Goal: Task Accomplishment & Management: Manage account settings

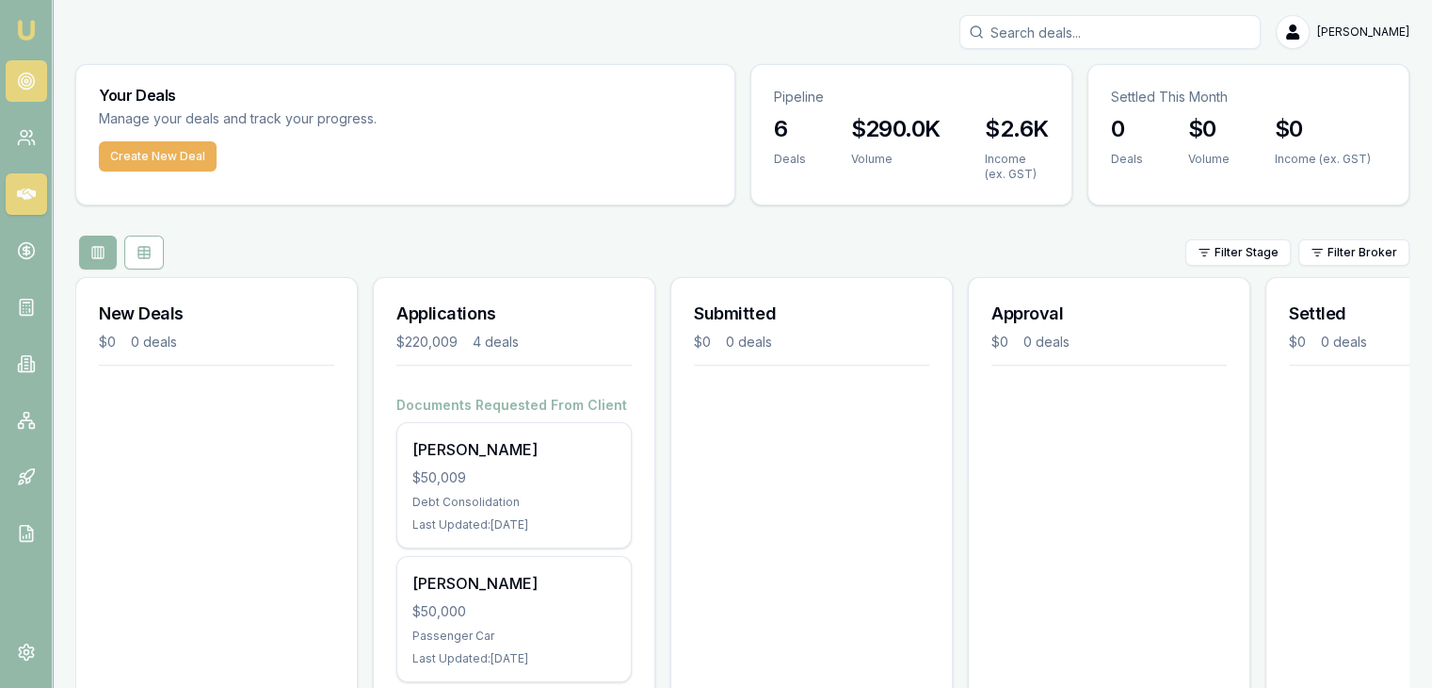
click at [19, 77] on circle at bounding box center [26, 81] width 16 height 16
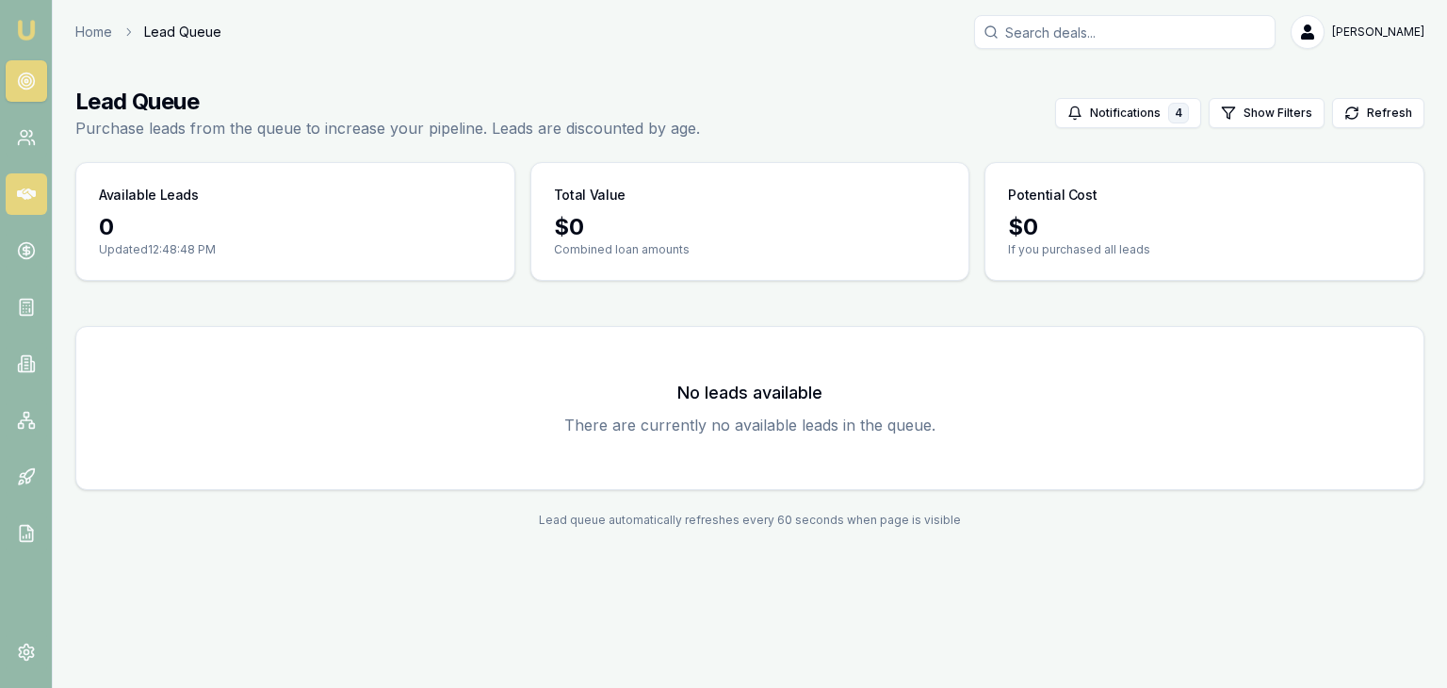
click at [21, 191] on icon at bounding box center [26, 193] width 19 height 11
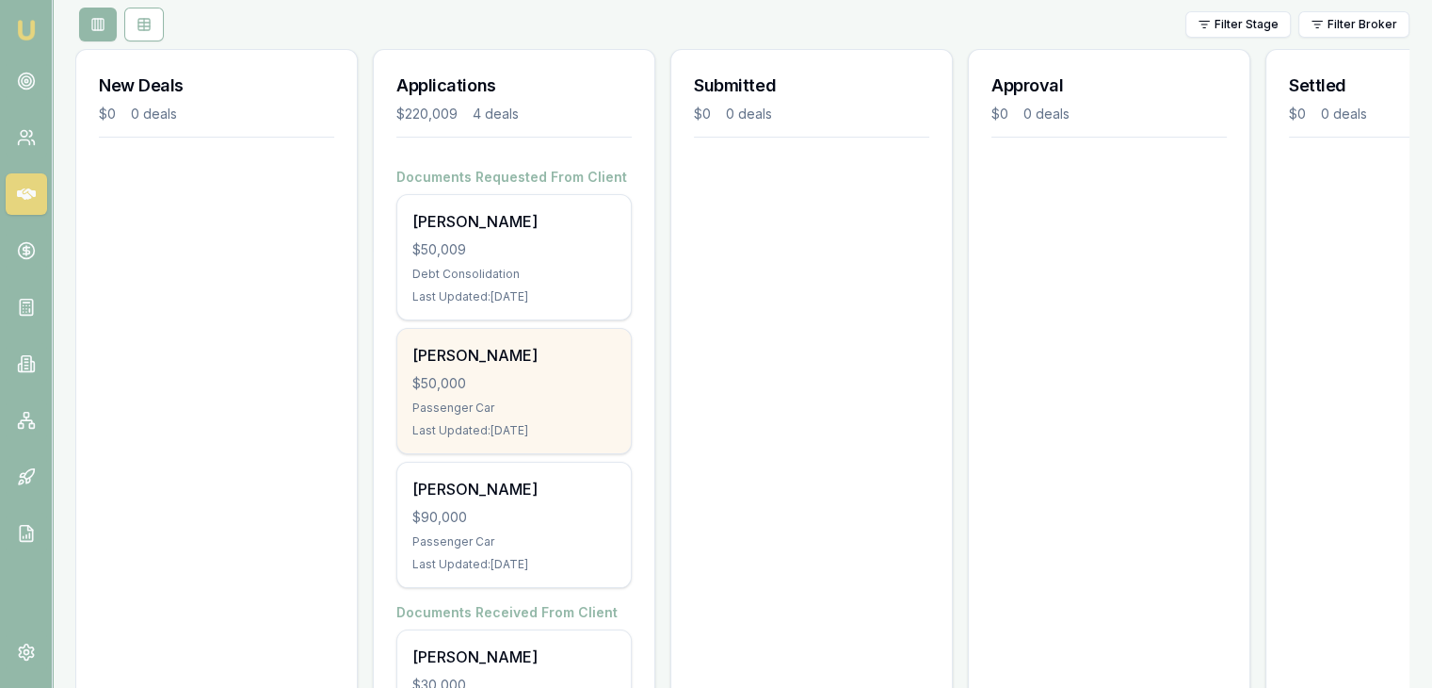
scroll to position [283, 0]
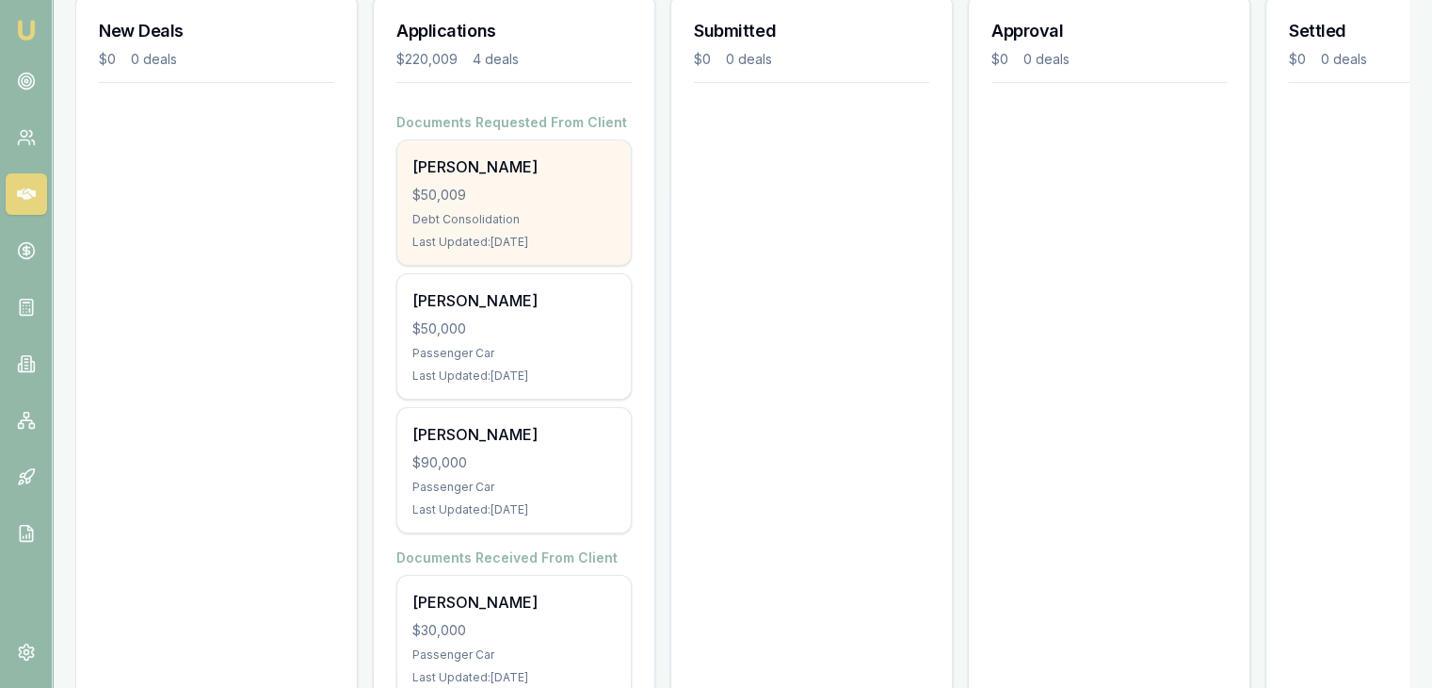
click at [456, 203] on div "Selena Isobel $50,009 Debt Consolidation Last Updated: 2 days ago" at bounding box center [514, 202] width 234 height 124
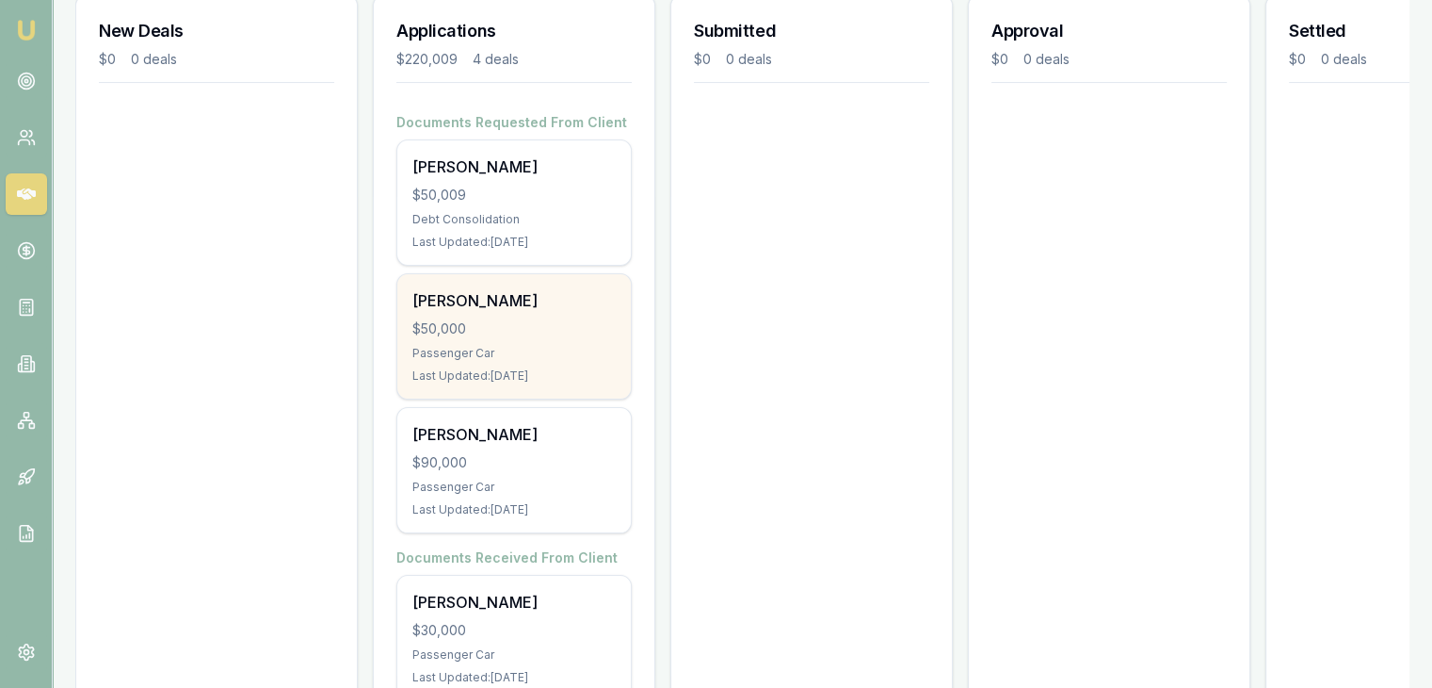
click at [482, 348] on div "Passenger Car" at bounding box center [514, 353] width 203 height 15
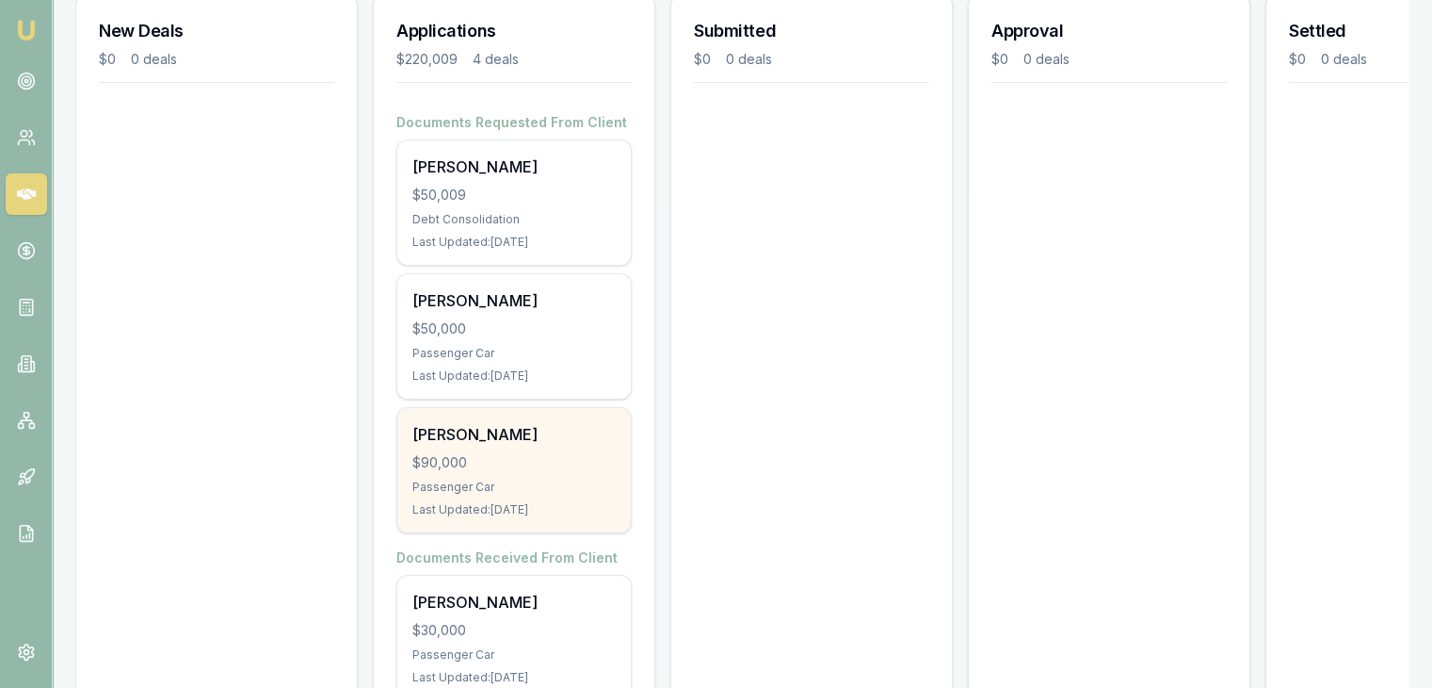
click at [479, 456] on div "$90,000" at bounding box center [514, 462] width 203 height 19
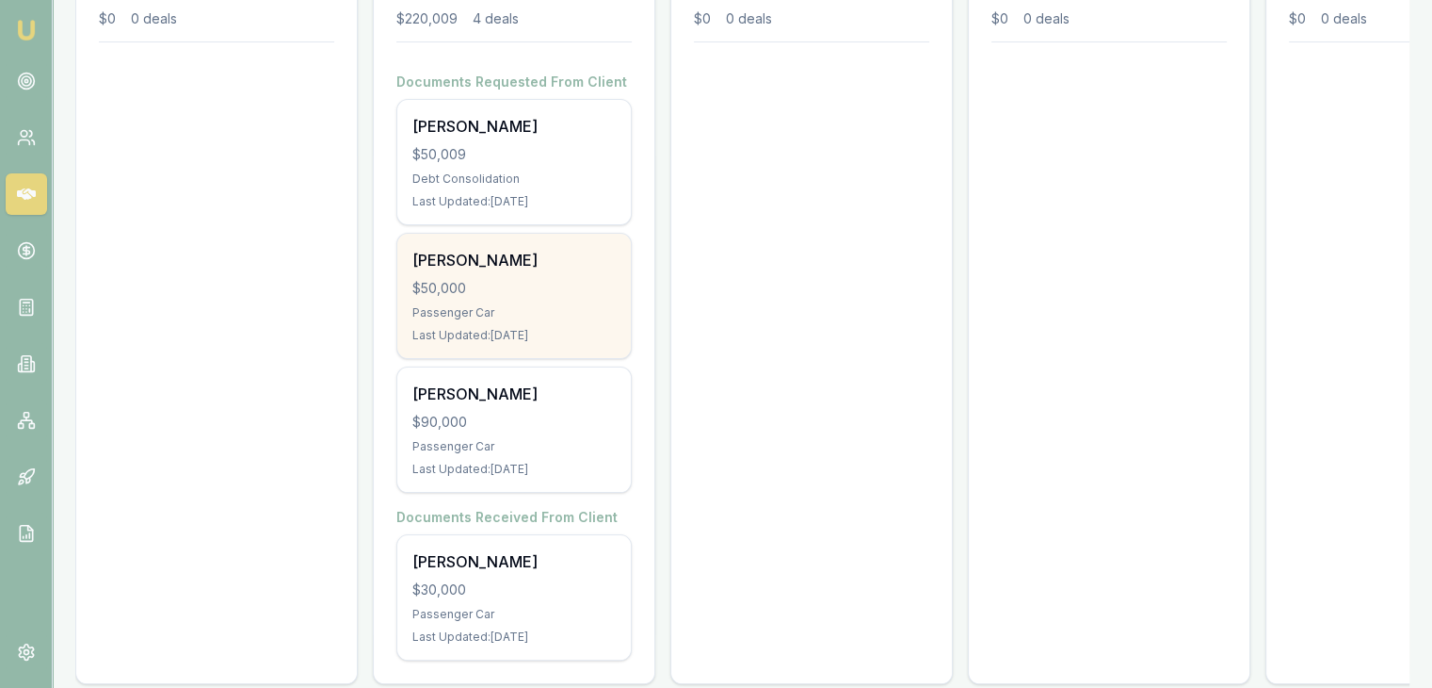
scroll to position [362, 0]
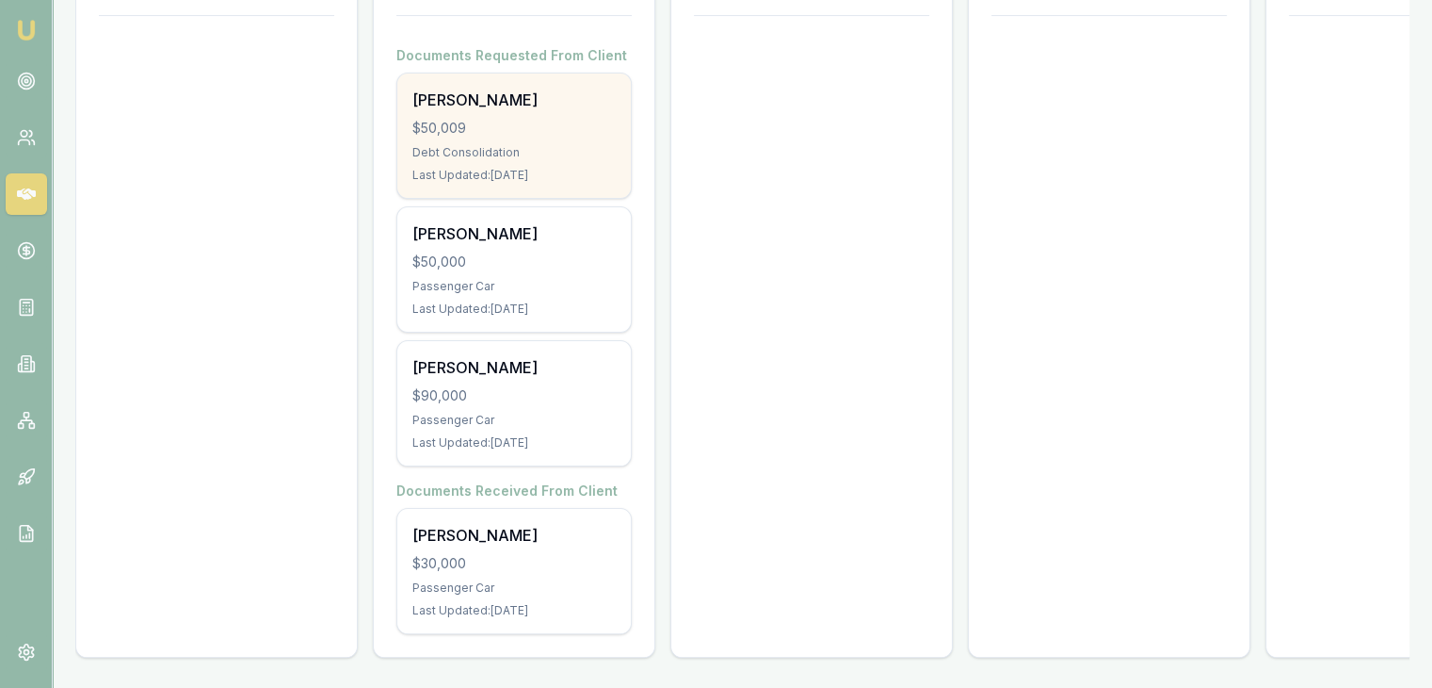
click at [490, 145] on div "Debt Consolidation" at bounding box center [514, 152] width 203 height 15
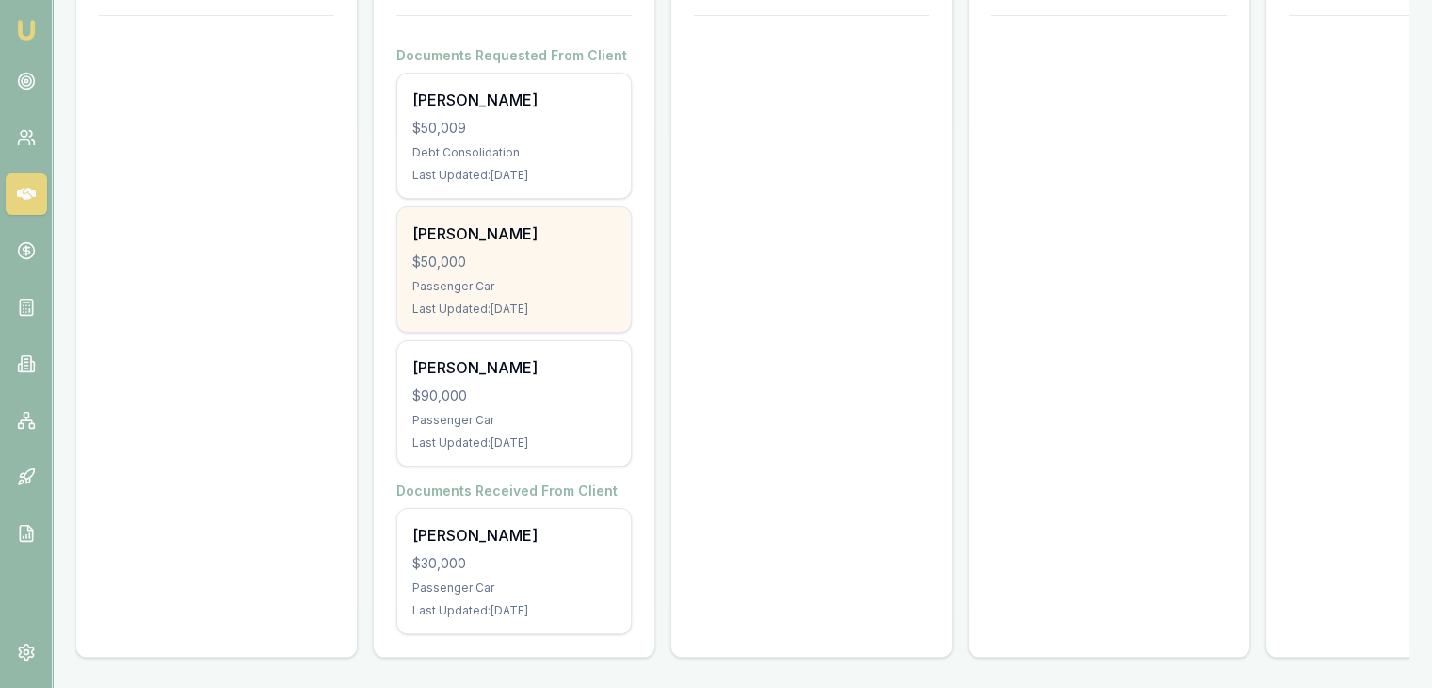
click at [480, 252] on div "$50,000" at bounding box center [514, 261] width 203 height 19
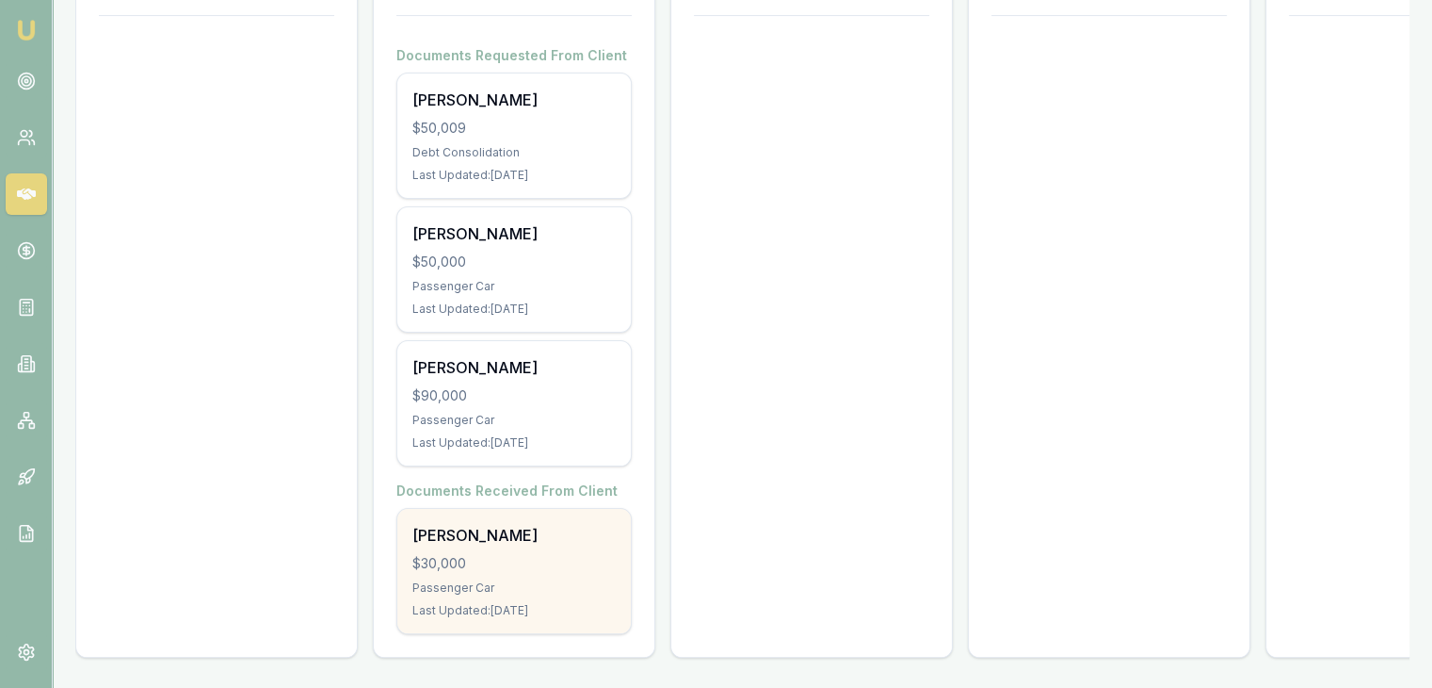
click at [461, 557] on div "$30,000" at bounding box center [514, 563] width 203 height 19
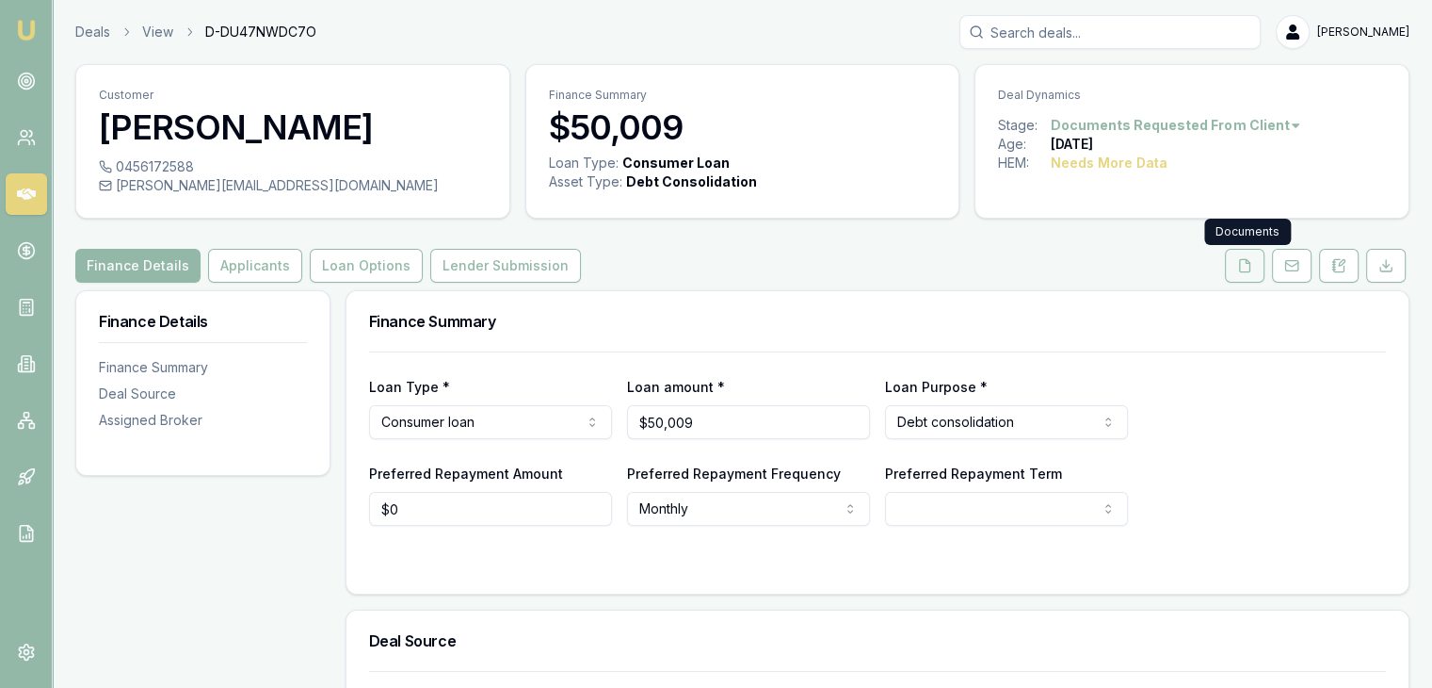
click at [1237, 266] on button at bounding box center [1245, 266] width 40 height 34
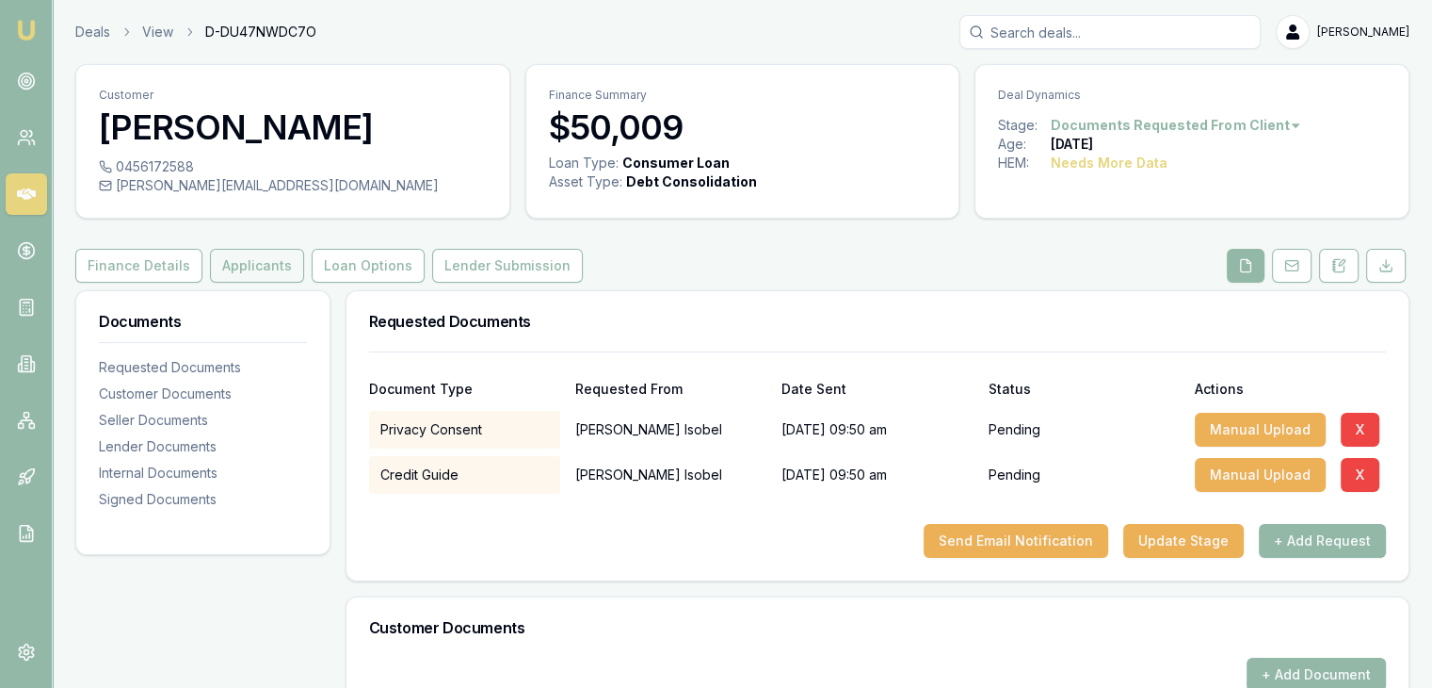
click at [271, 262] on button "Applicants" at bounding box center [257, 266] width 94 height 34
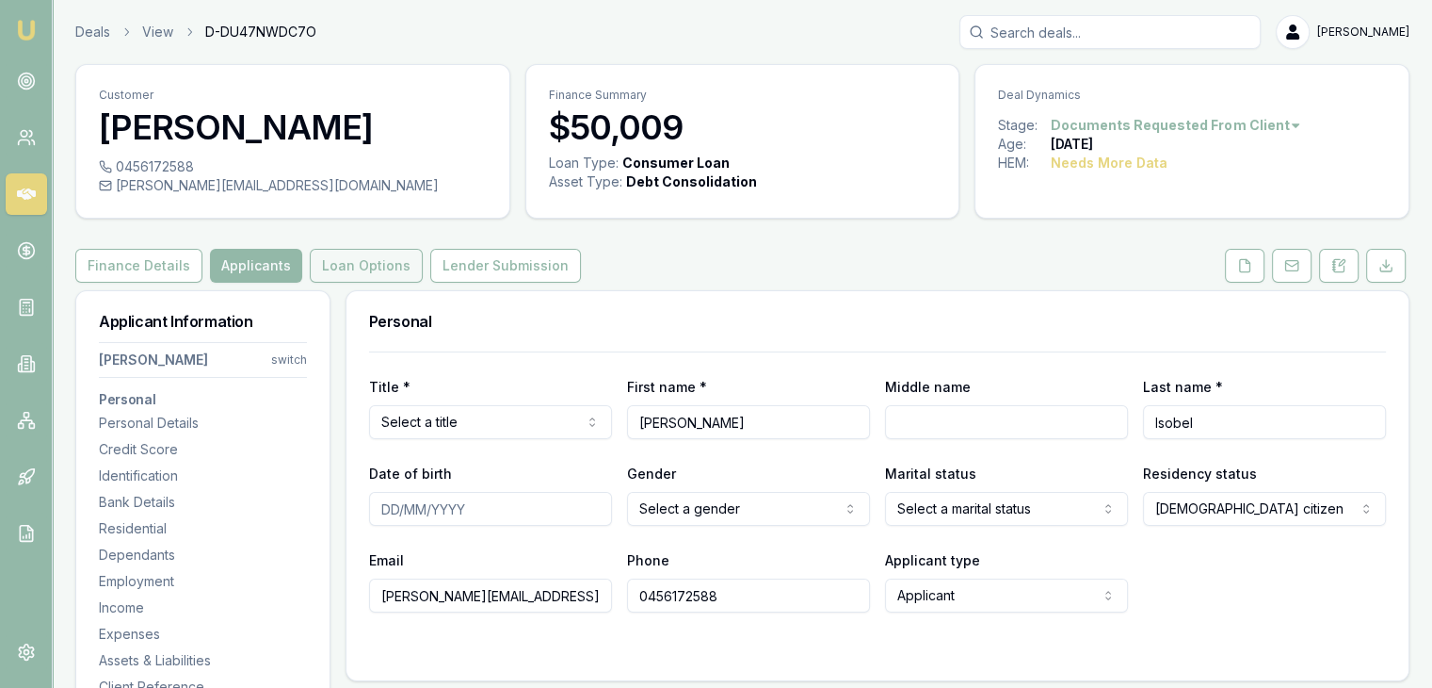
click at [364, 270] on button "Loan Options" at bounding box center [366, 266] width 113 height 34
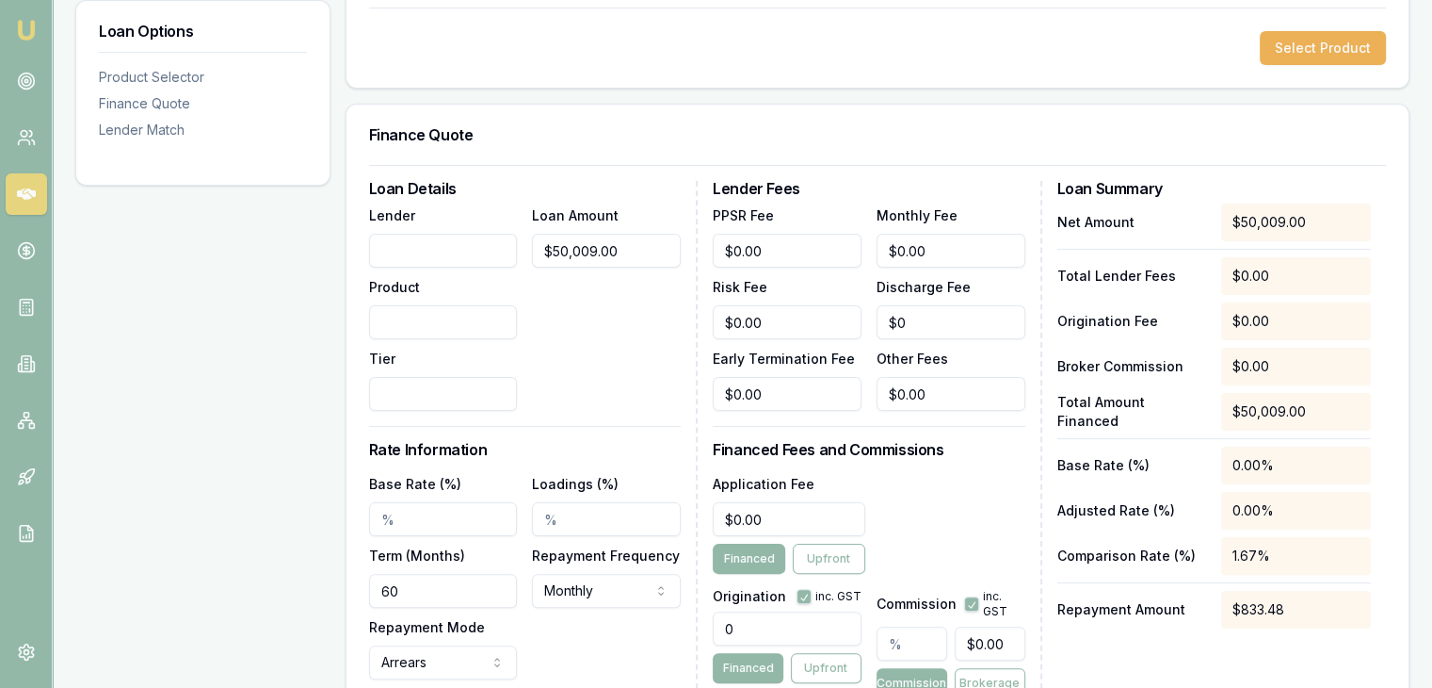
scroll to position [471, 0]
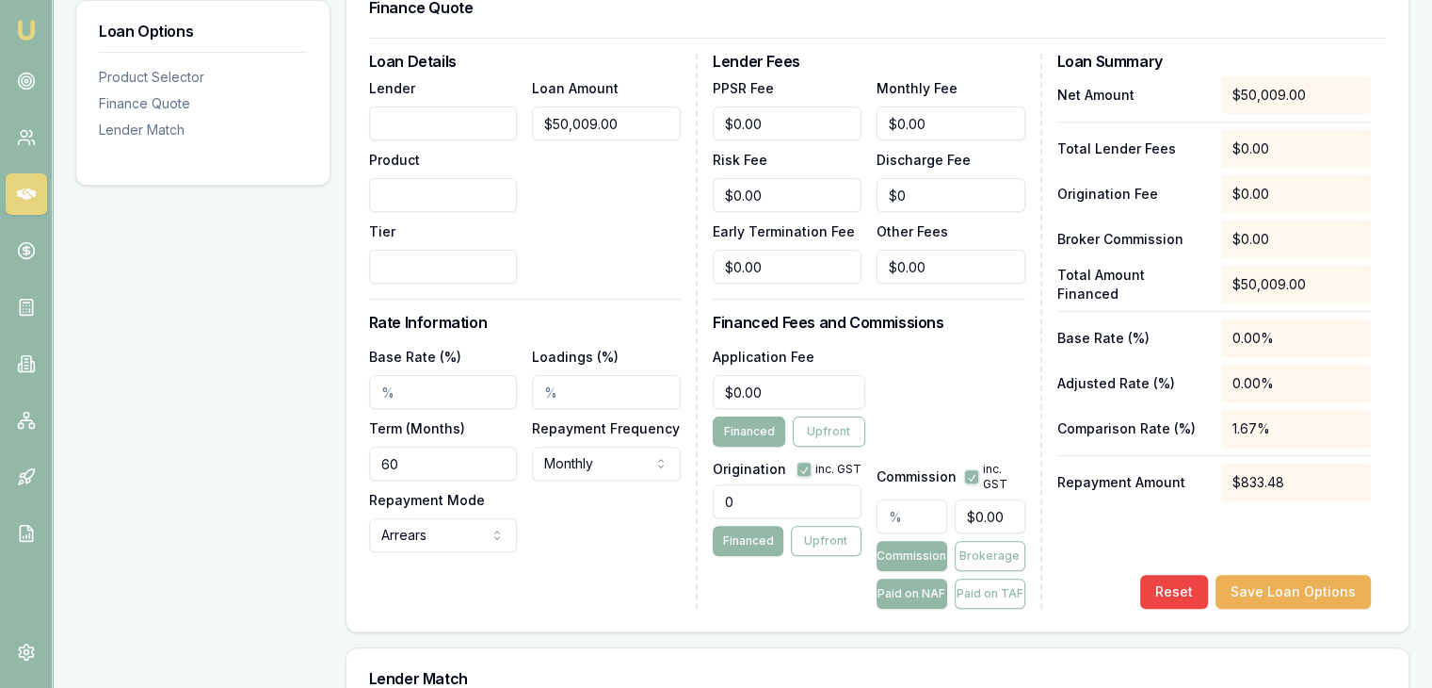
drag, startPoint x: 421, startPoint y: 461, endPoint x: 290, endPoint y: 461, distance: 130.9
click at [290, 461] on div "Loan Options Product Selector Finance Quote Lender Match Product Selector Selec…" at bounding box center [742, 499] width 1335 height 1361
type input "84"
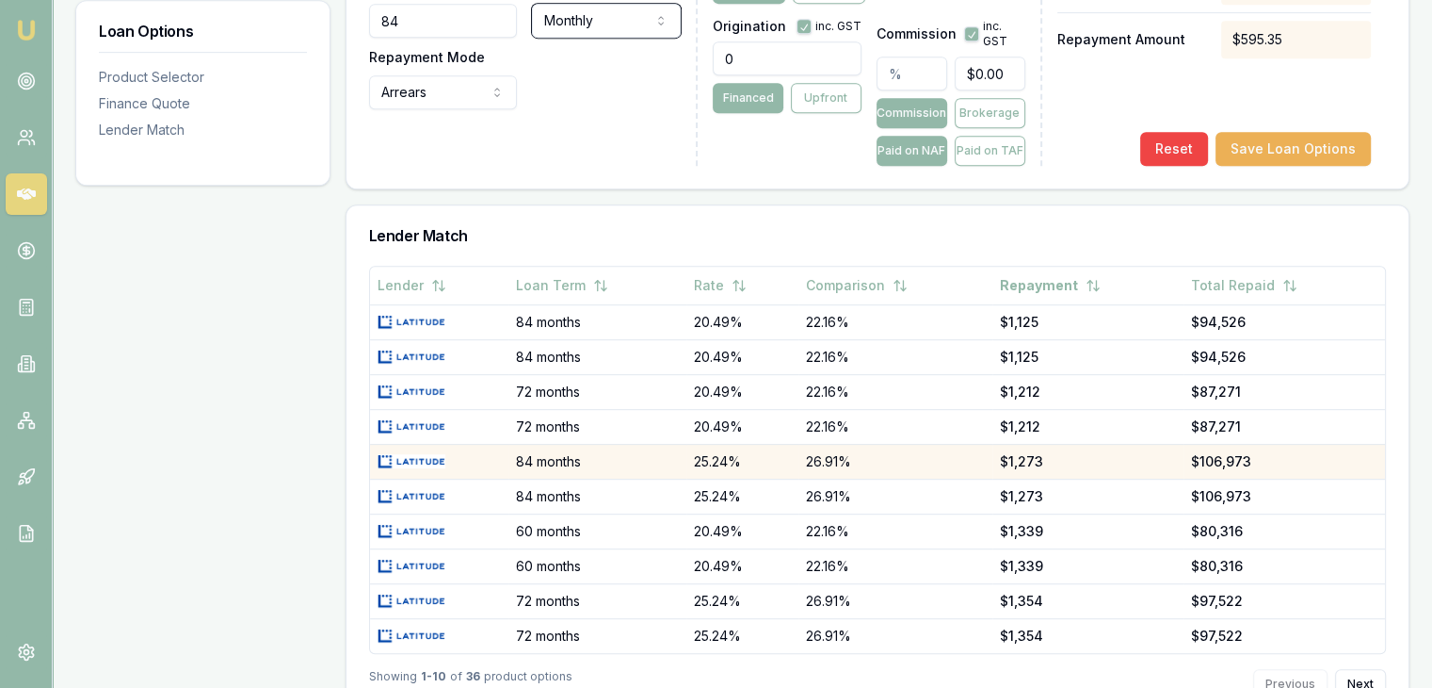
scroll to position [975, 0]
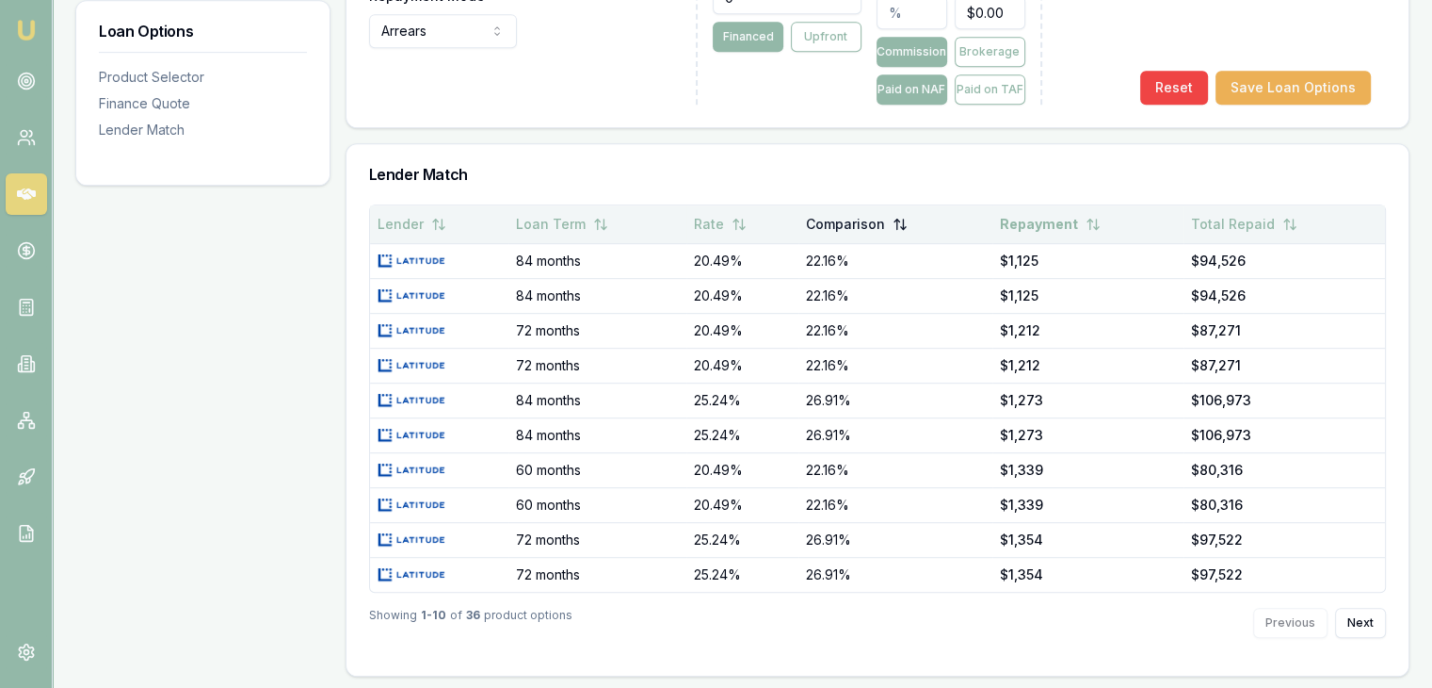
click at [827, 220] on button "Comparison" at bounding box center [857, 224] width 102 height 34
click at [827, 220] on button "Comparison" at bounding box center [858, 224] width 106 height 34
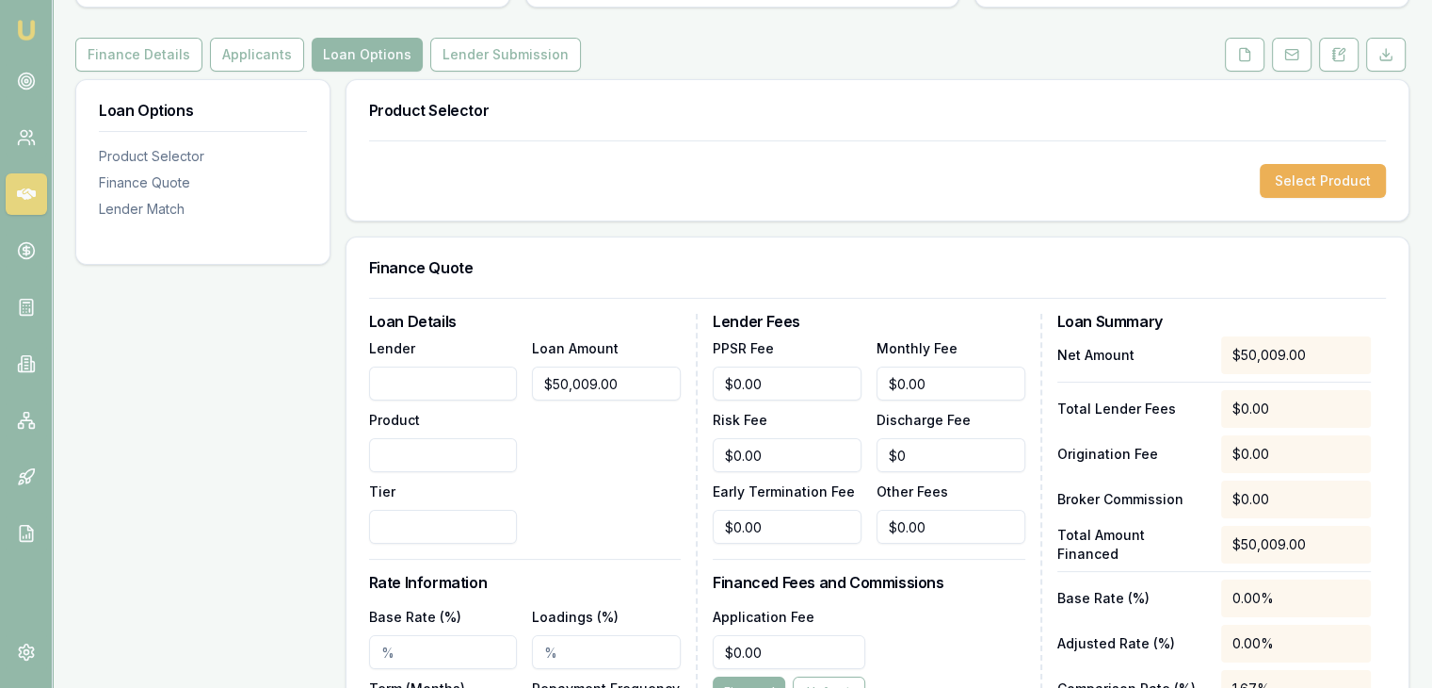
scroll to position [0, 0]
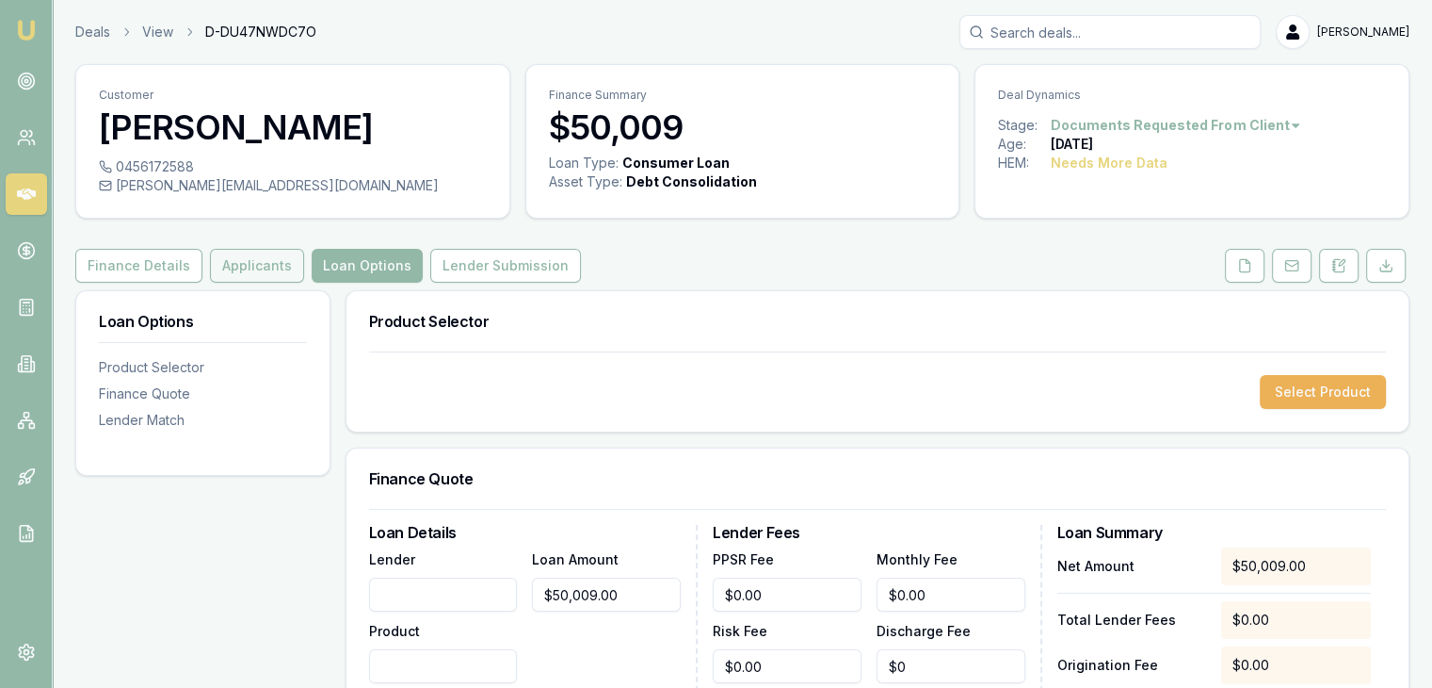
click at [257, 267] on button "Applicants" at bounding box center [257, 266] width 94 height 34
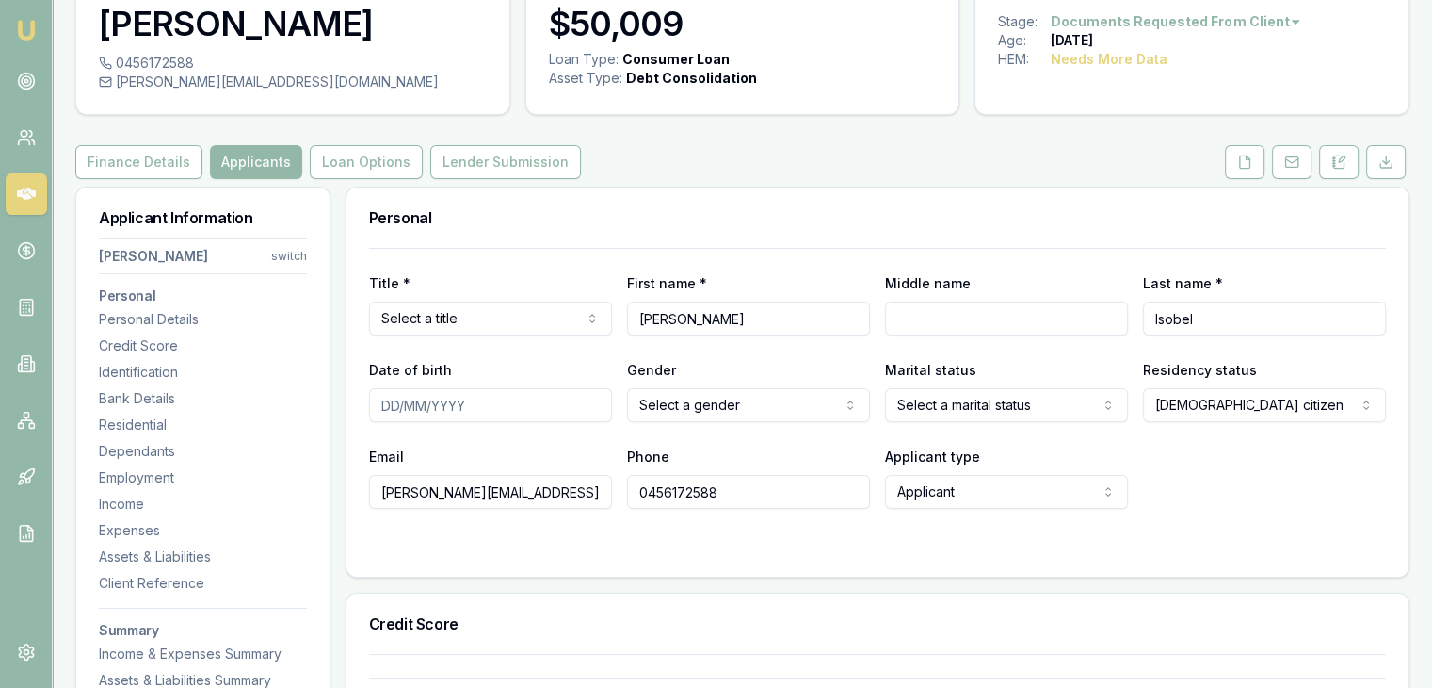
scroll to position [94, 0]
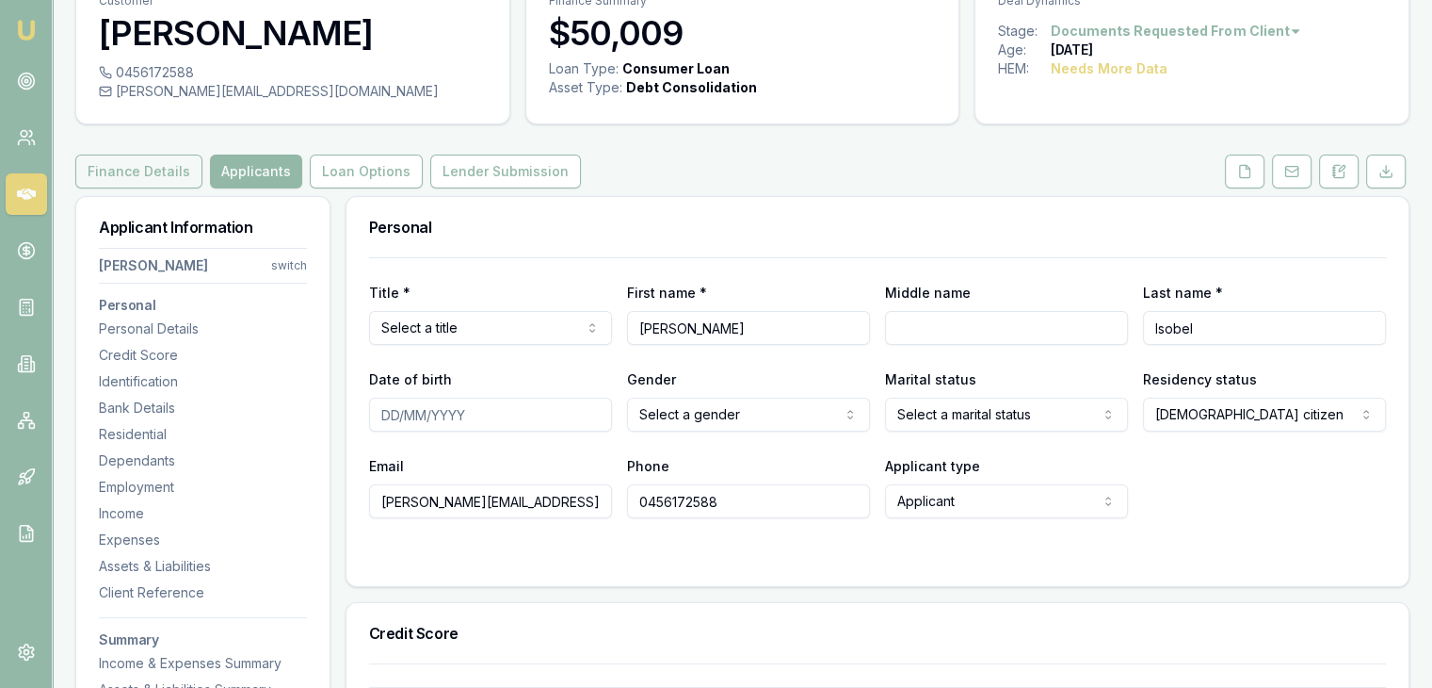
click at [122, 170] on button "Finance Details" at bounding box center [138, 171] width 127 height 34
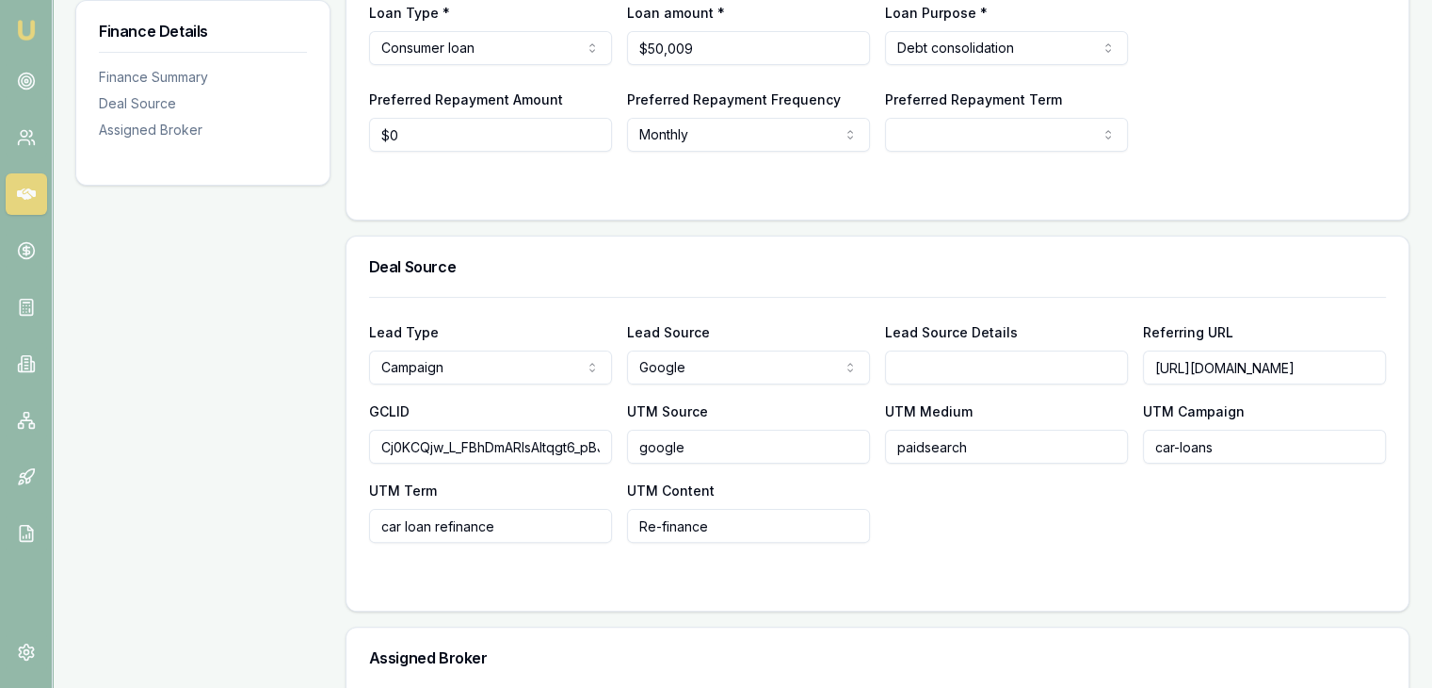
scroll to position [0, 218]
drag, startPoint x: 1154, startPoint y: 369, endPoint x: 1446, endPoint y: 368, distance: 292.0
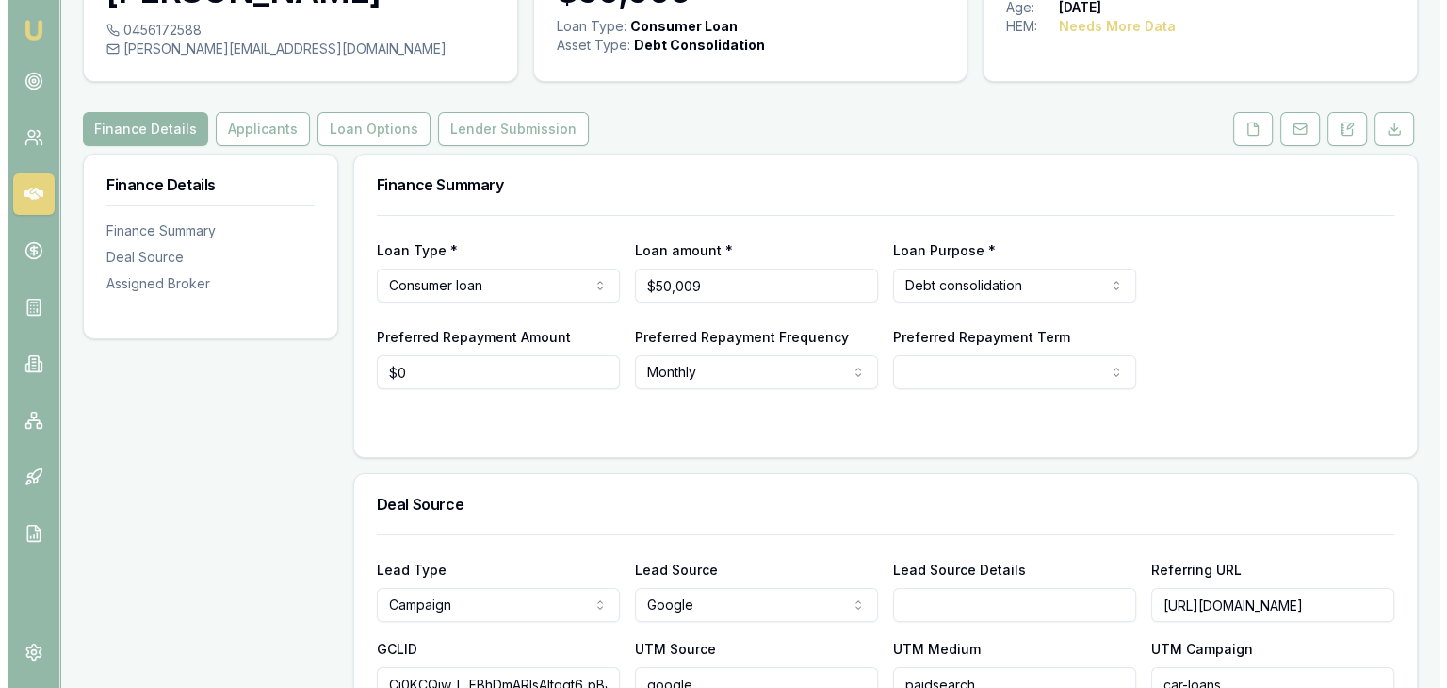
scroll to position [0, 0]
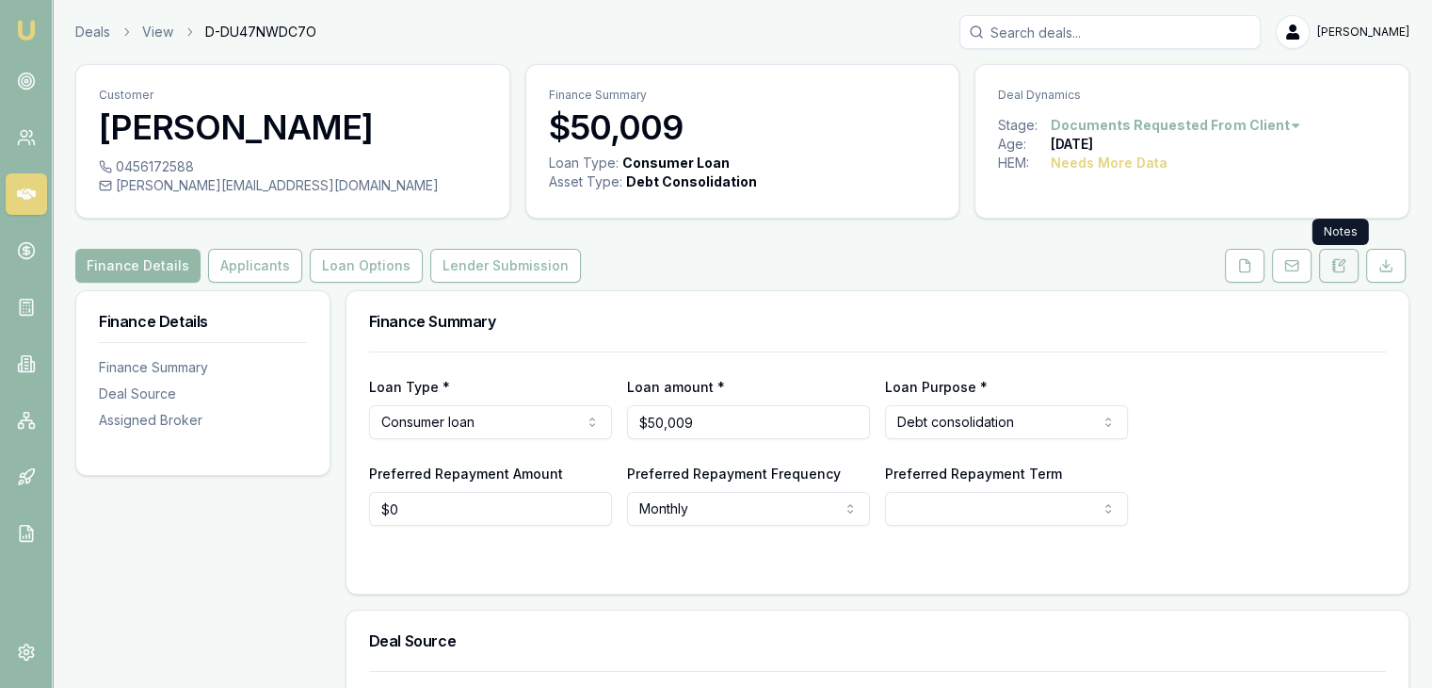
click at [1340, 261] on icon at bounding box center [1339, 265] width 15 height 15
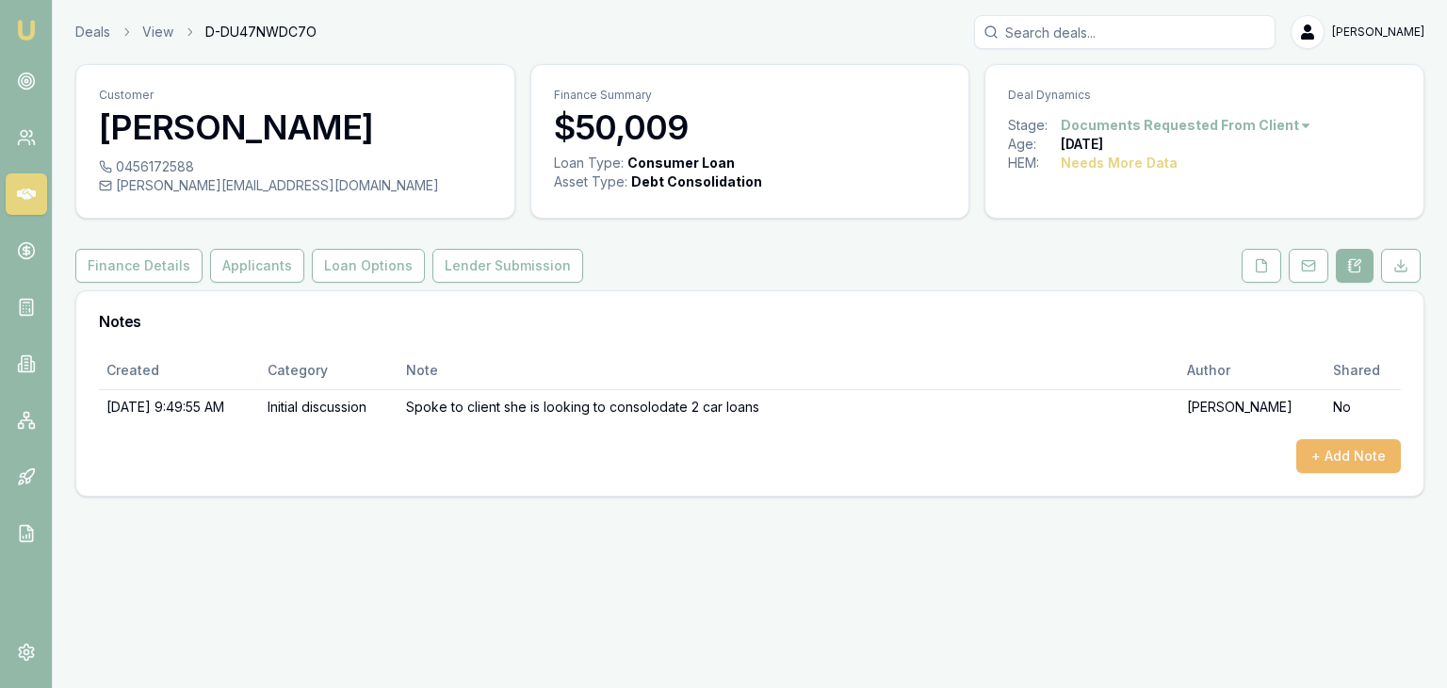
click at [1343, 461] on button "+ Add Note" at bounding box center [1348, 456] width 105 height 34
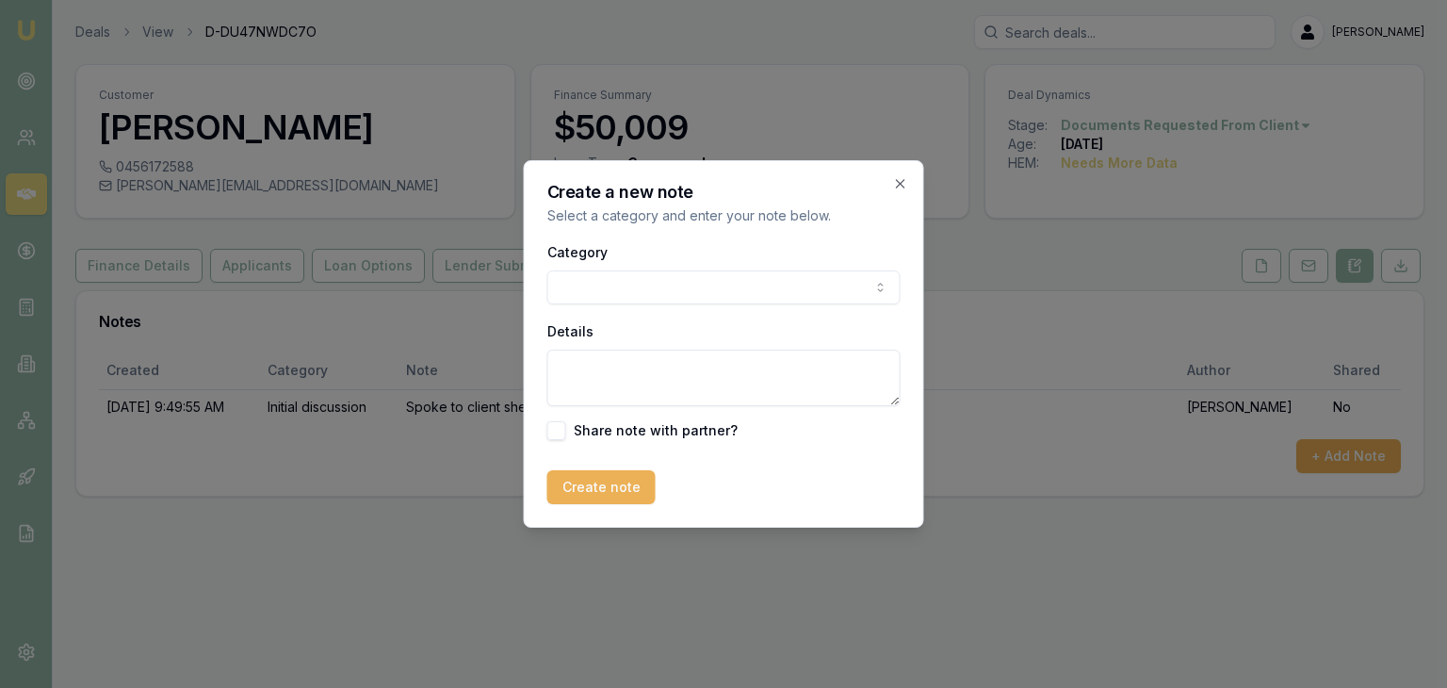
click at [671, 294] on body "Emu Broker Deals View D-DU47NWDC7O Baron Ketterman Toggle Menu Customer Selena …" at bounding box center [723, 344] width 1447 height 688
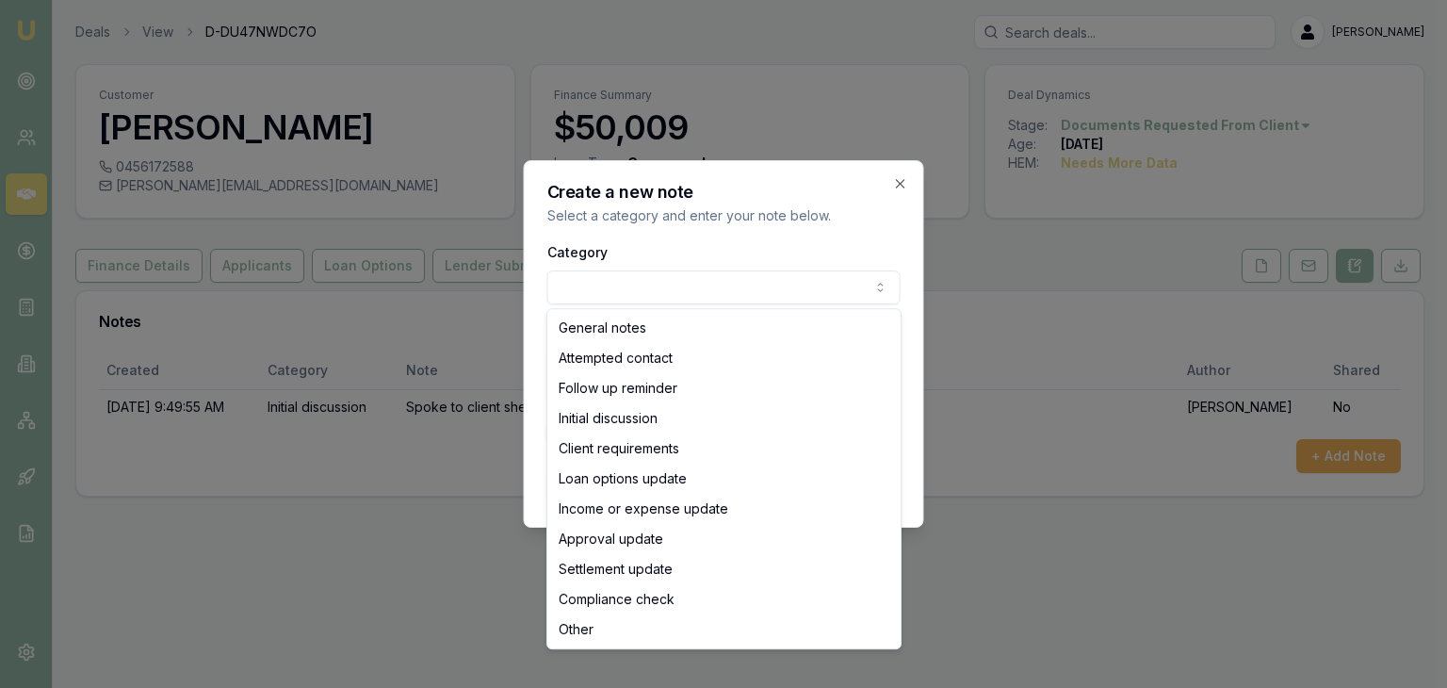
select select "ATTEMPTED_CONTACT"
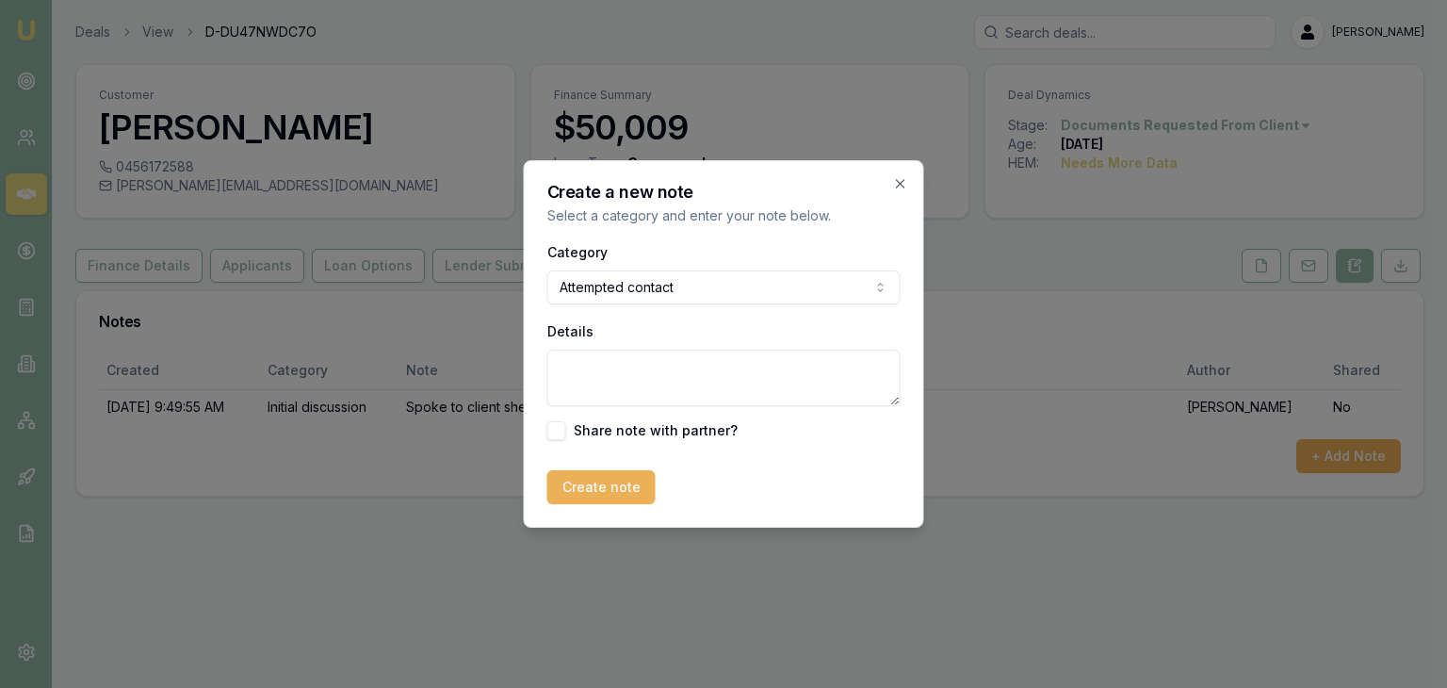
click at [640, 377] on textarea "Details" at bounding box center [723, 377] width 353 height 57
type textarea "Went to MB sent SMS"
click at [585, 493] on button "Create note" at bounding box center [601, 487] width 108 height 34
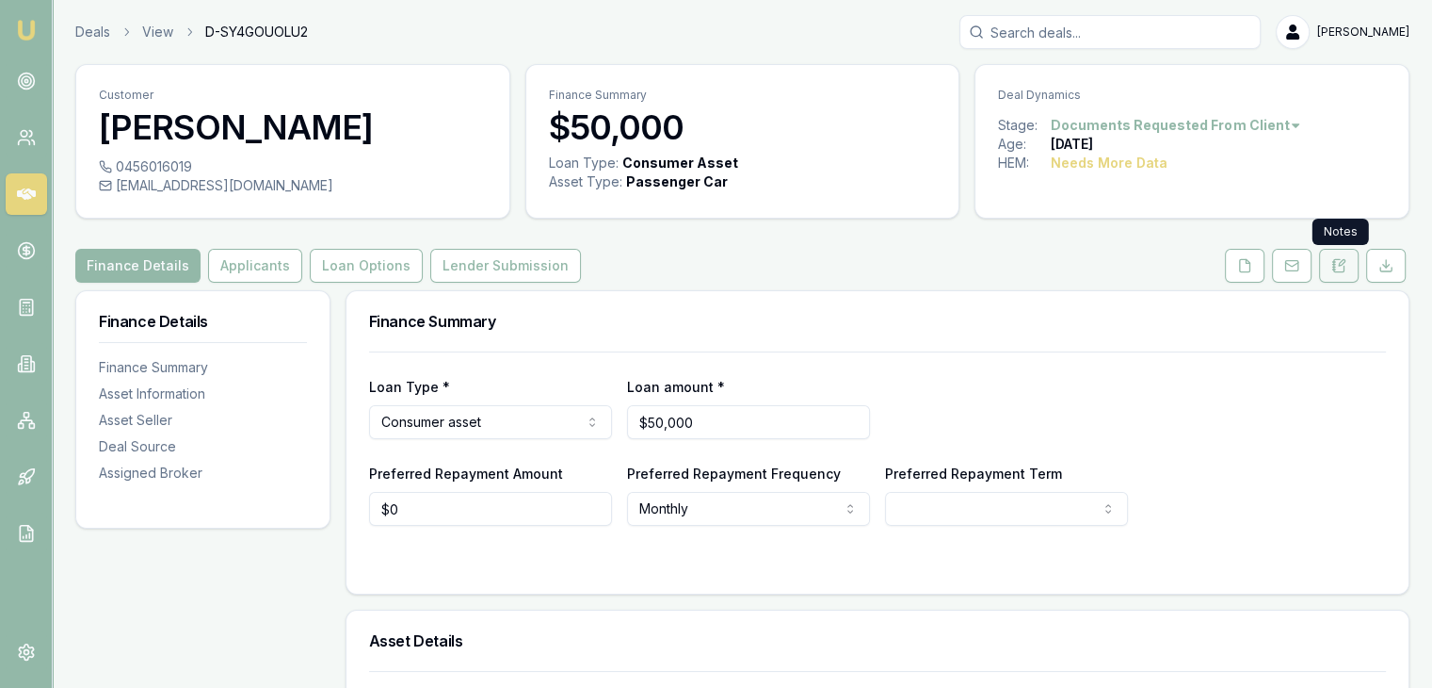
click at [1337, 266] on icon at bounding box center [1339, 265] width 15 height 15
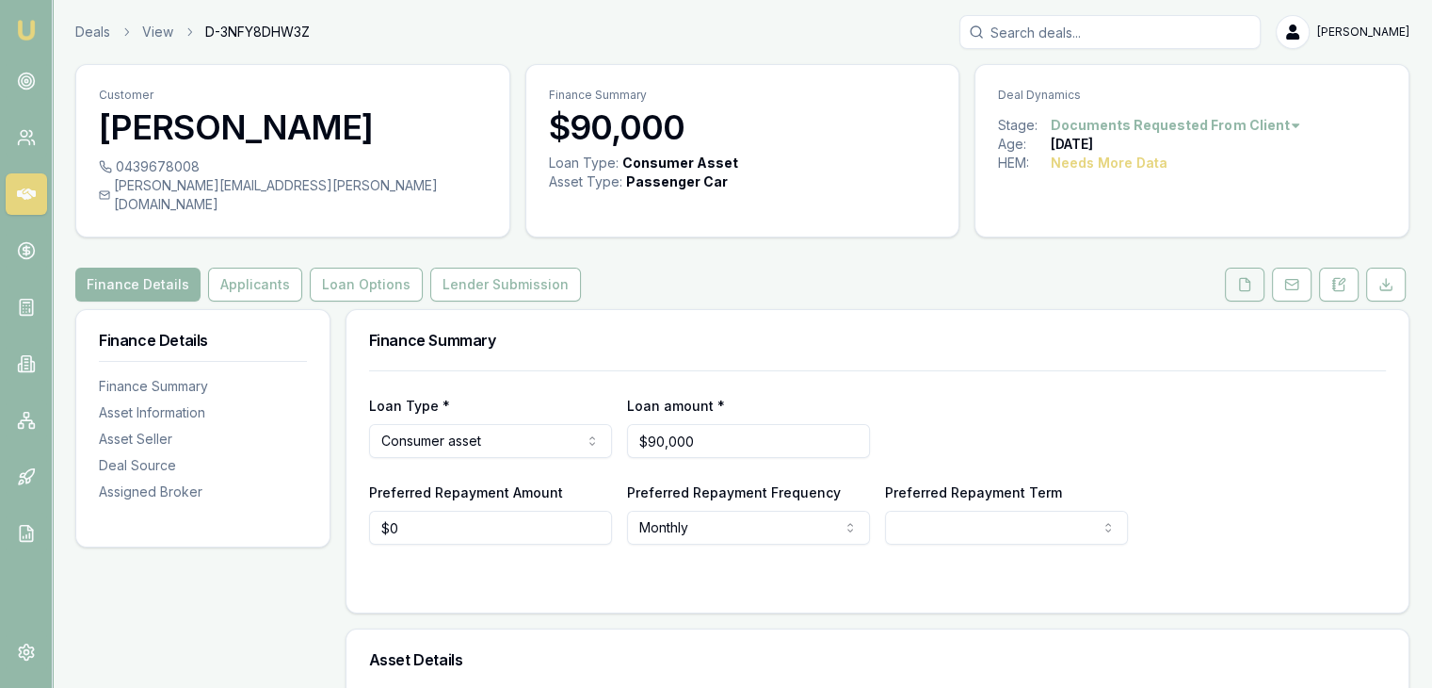
click at [1241, 278] on icon at bounding box center [1245, 284] width 10 height 12
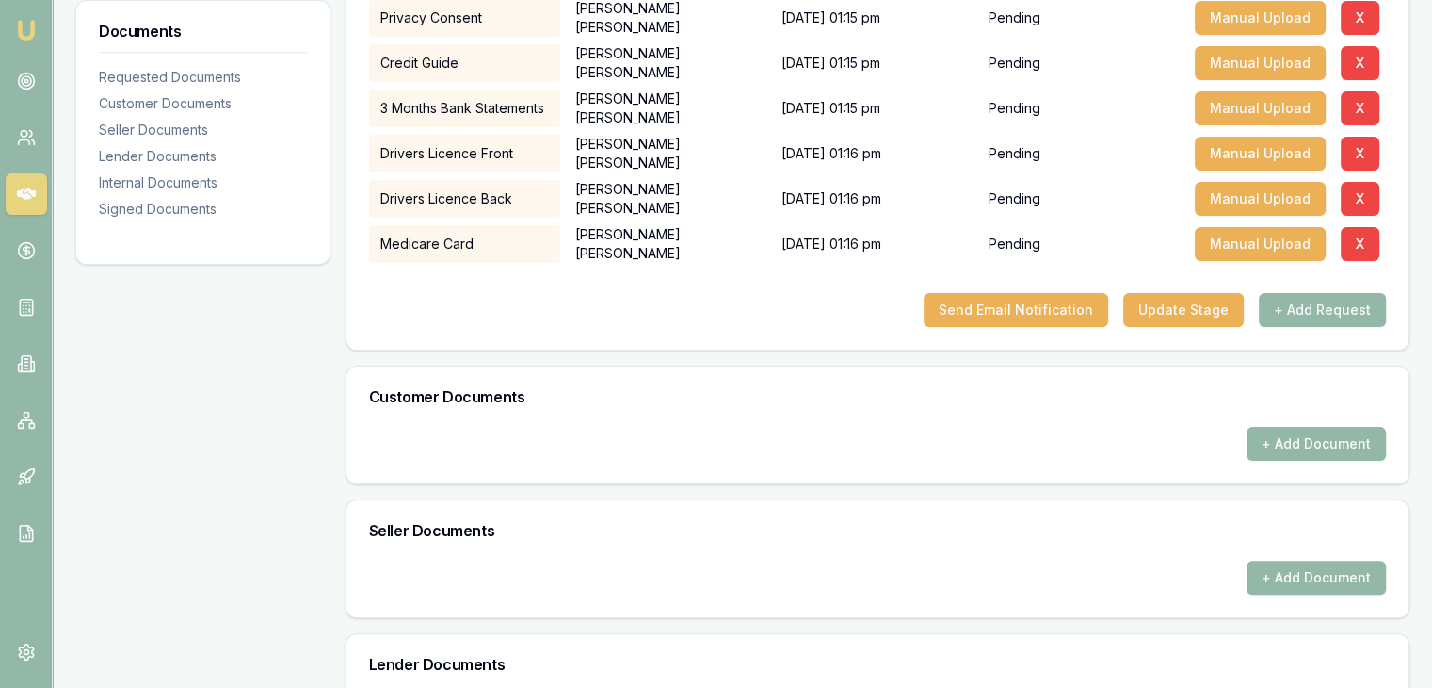
scroll to position [471, 0]
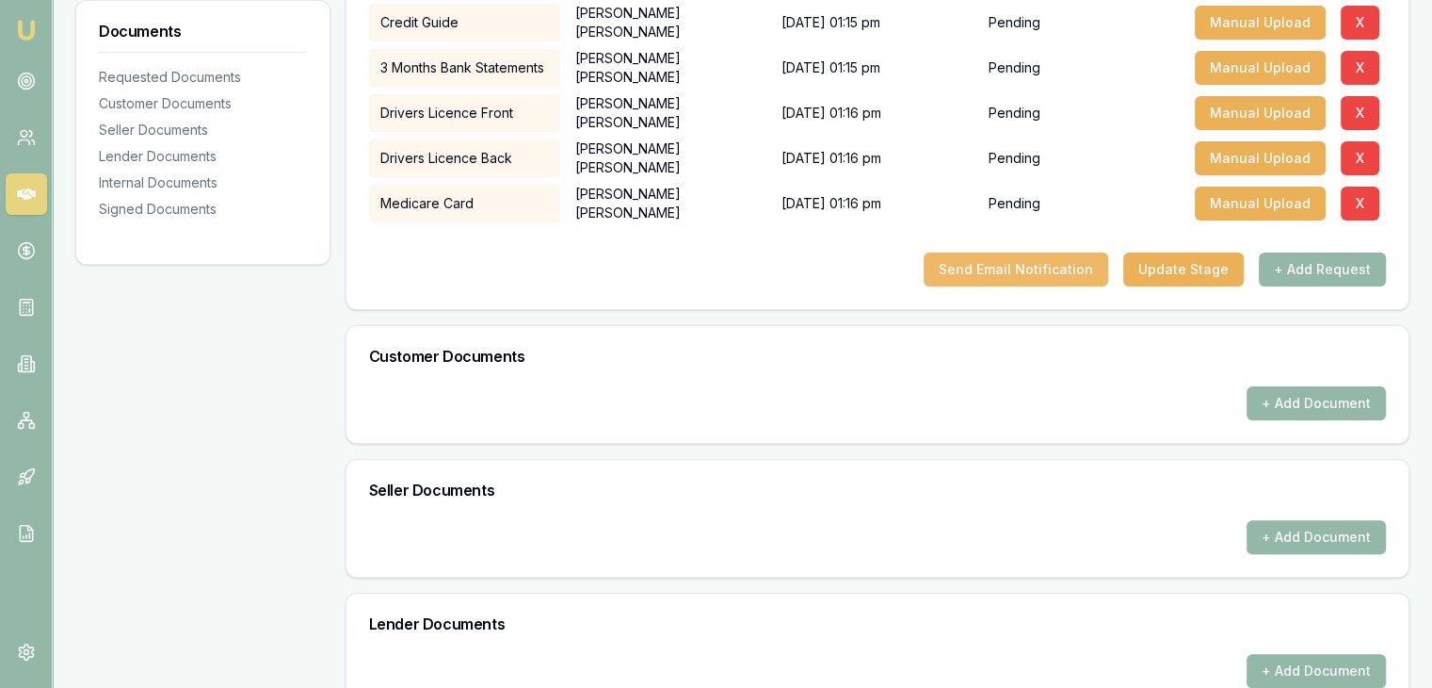
click at [1008, 252] on button "Send Email Notification" at bounding box center [1016, 269] width 185 height 34
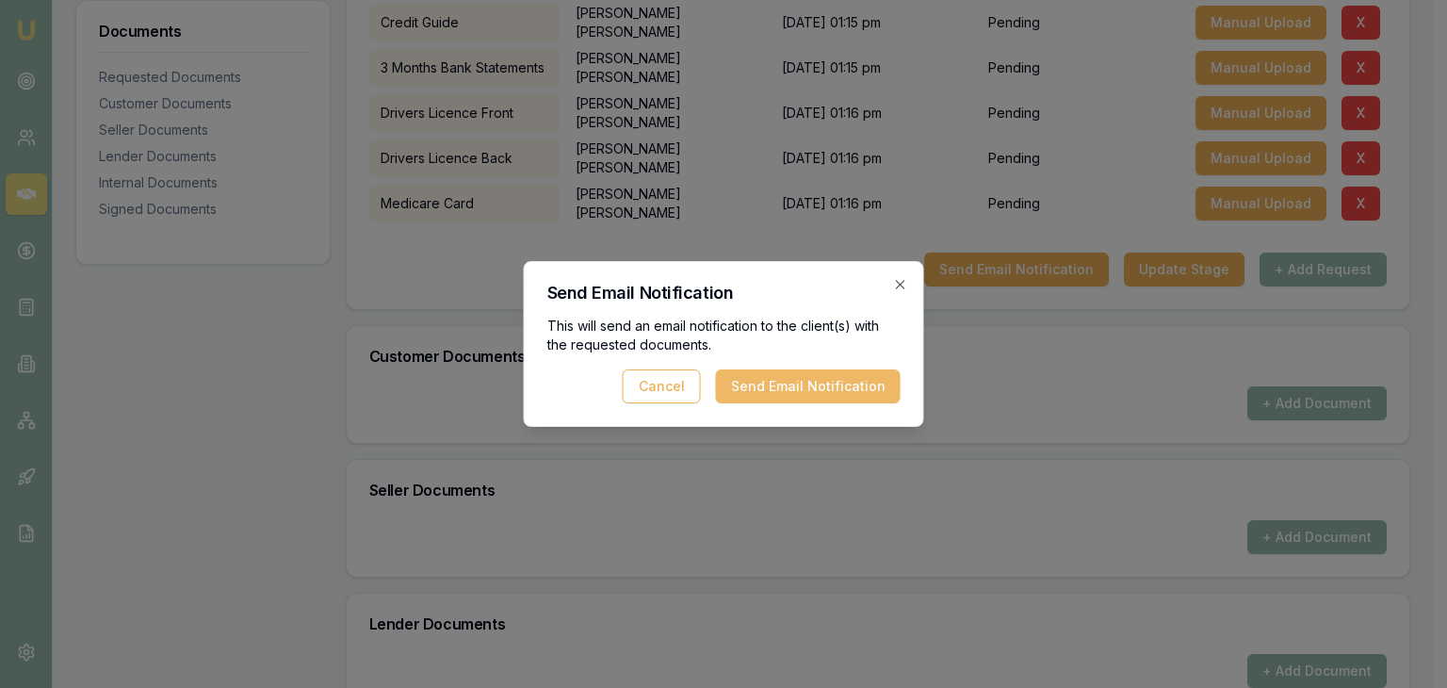
click at [810, 389] on button "Send Email Notification" at bounding box center [808, 386] width 185 height 34
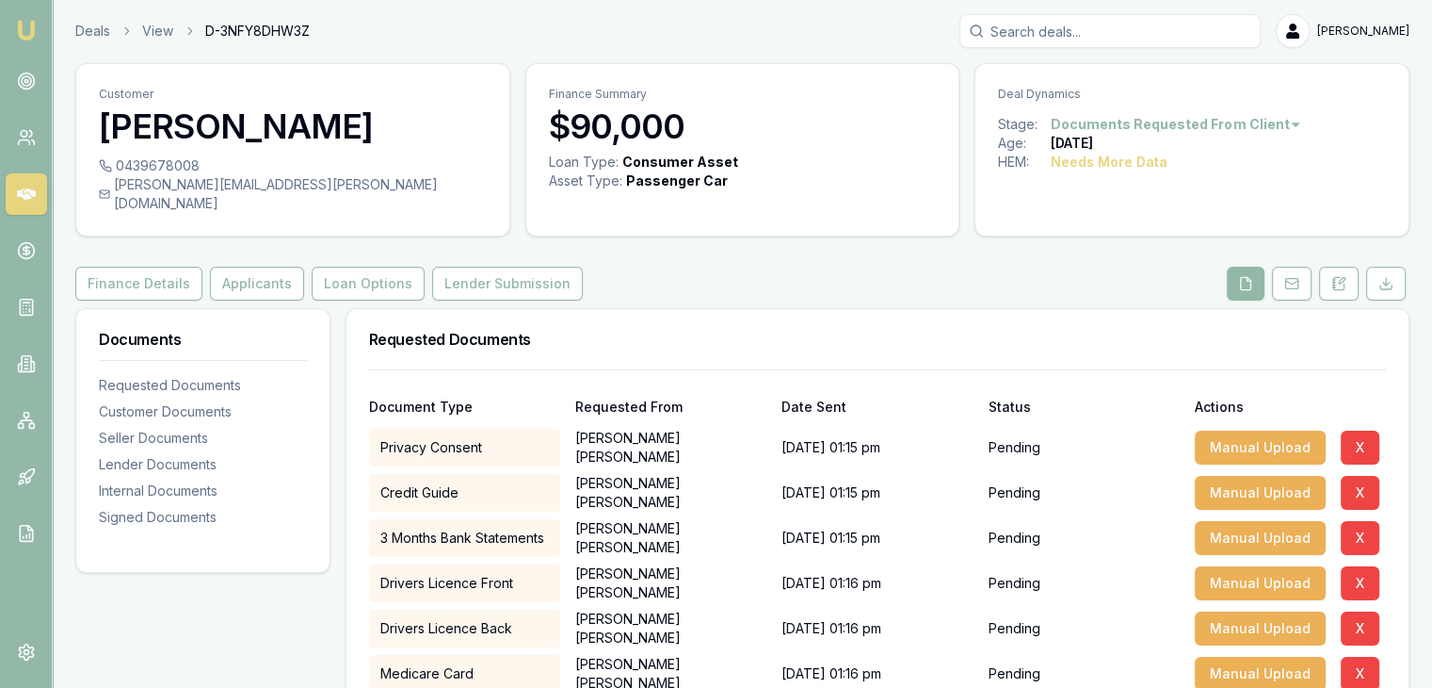
scroll to position [0, 0]
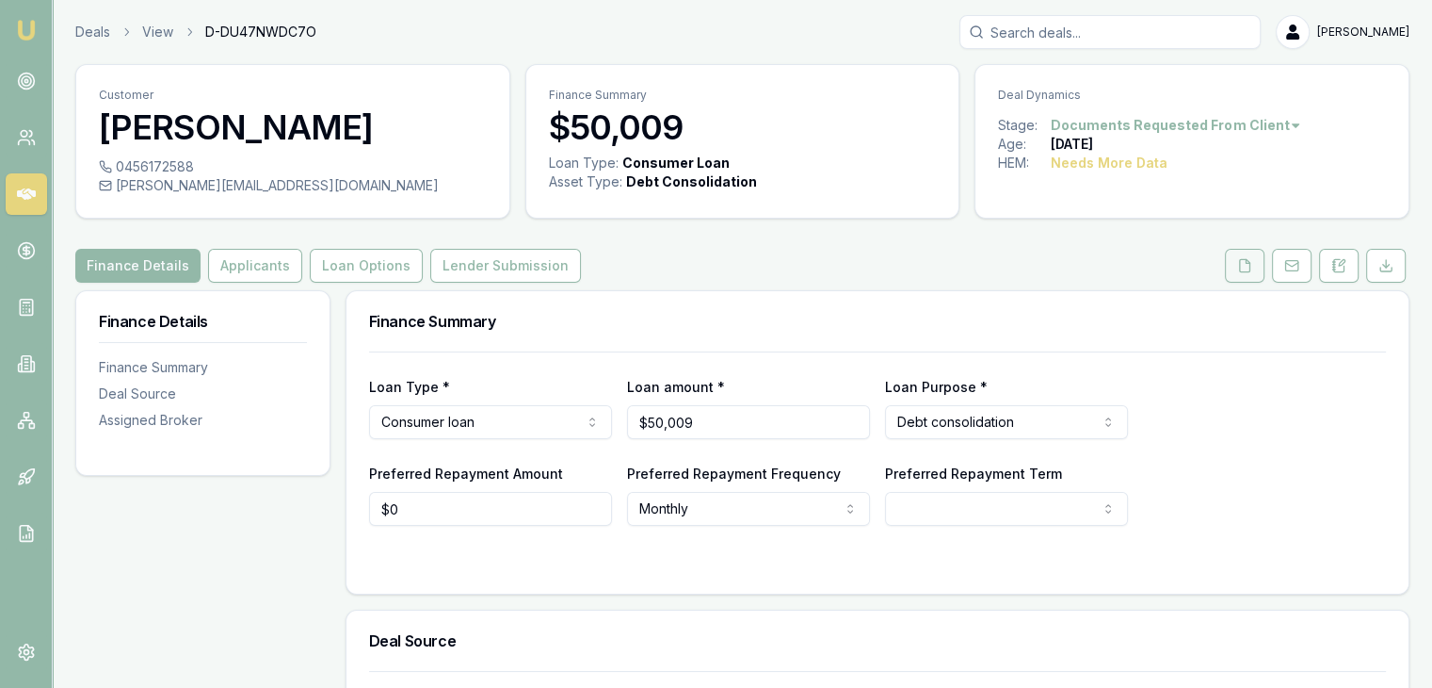
click at [1237, 262] on button at bounding box center [1245, 266] width 40 height 34
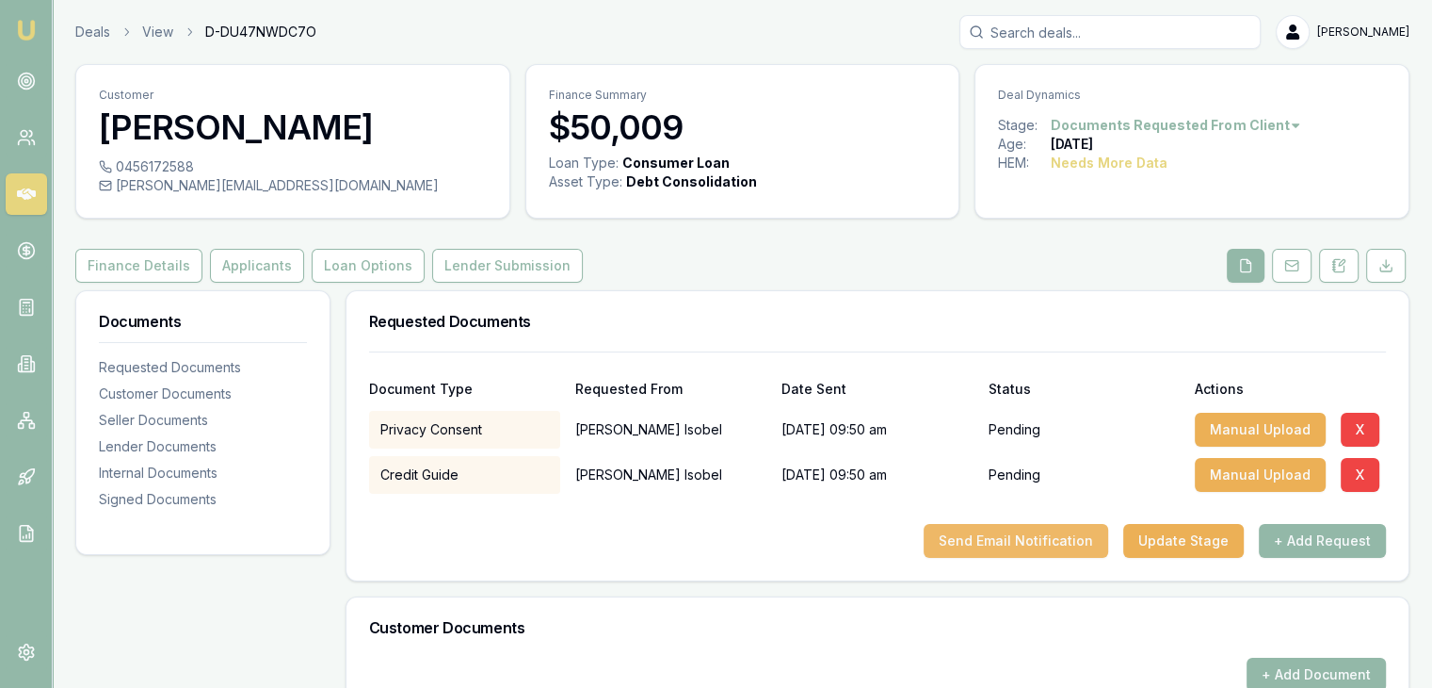
click at [991, 542] on button "Send Email Notification" at bounding box center [1016, 541] width 185 height 34
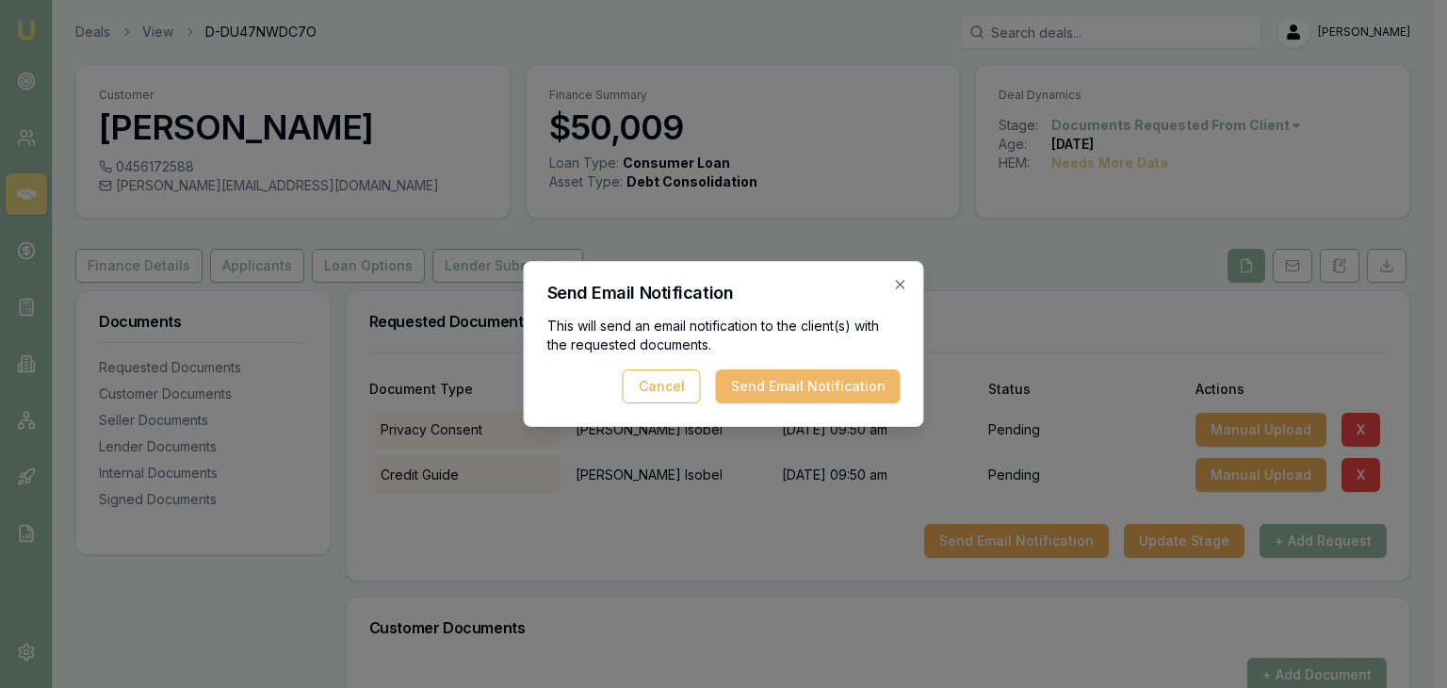
click at [830, 385] on button "Send Email Notification" at bounding box center [808, 386] width 185 height 34
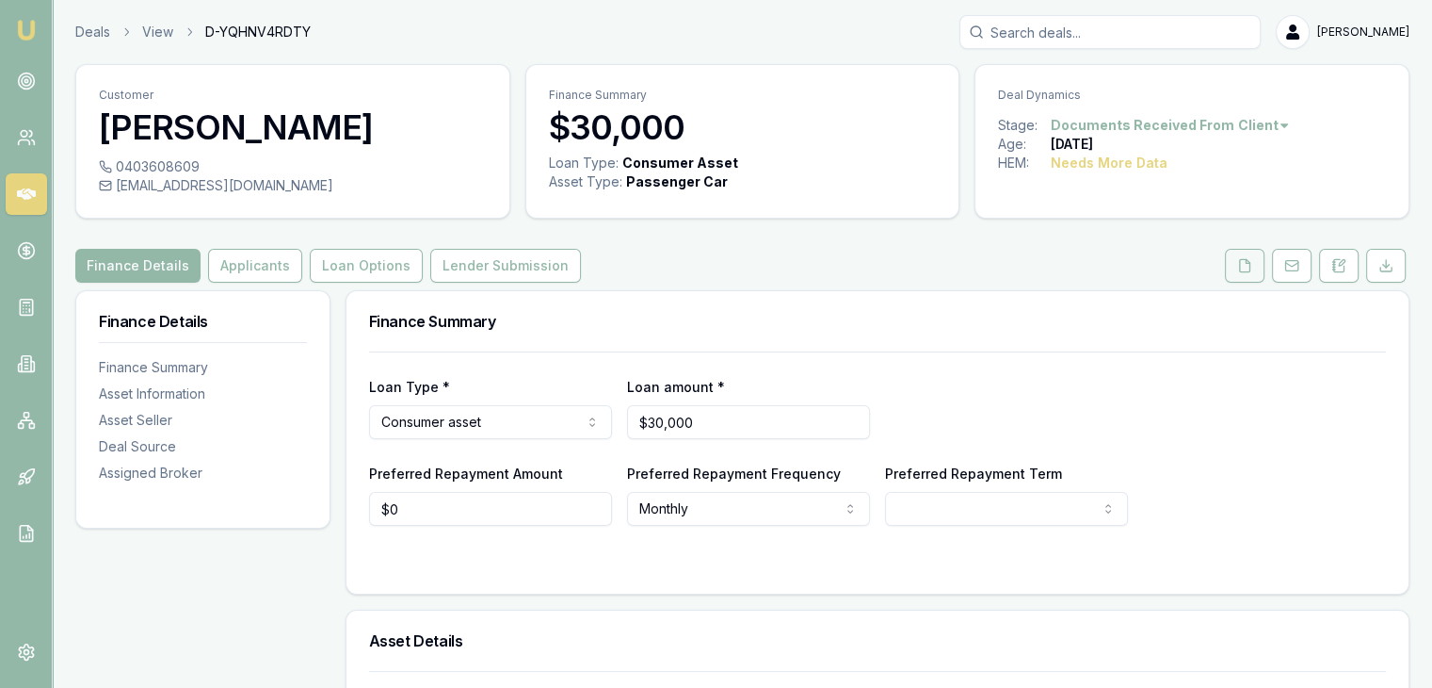
click at [1241, 267] on icon at bounding box center [1245, 265] width 10 height 12
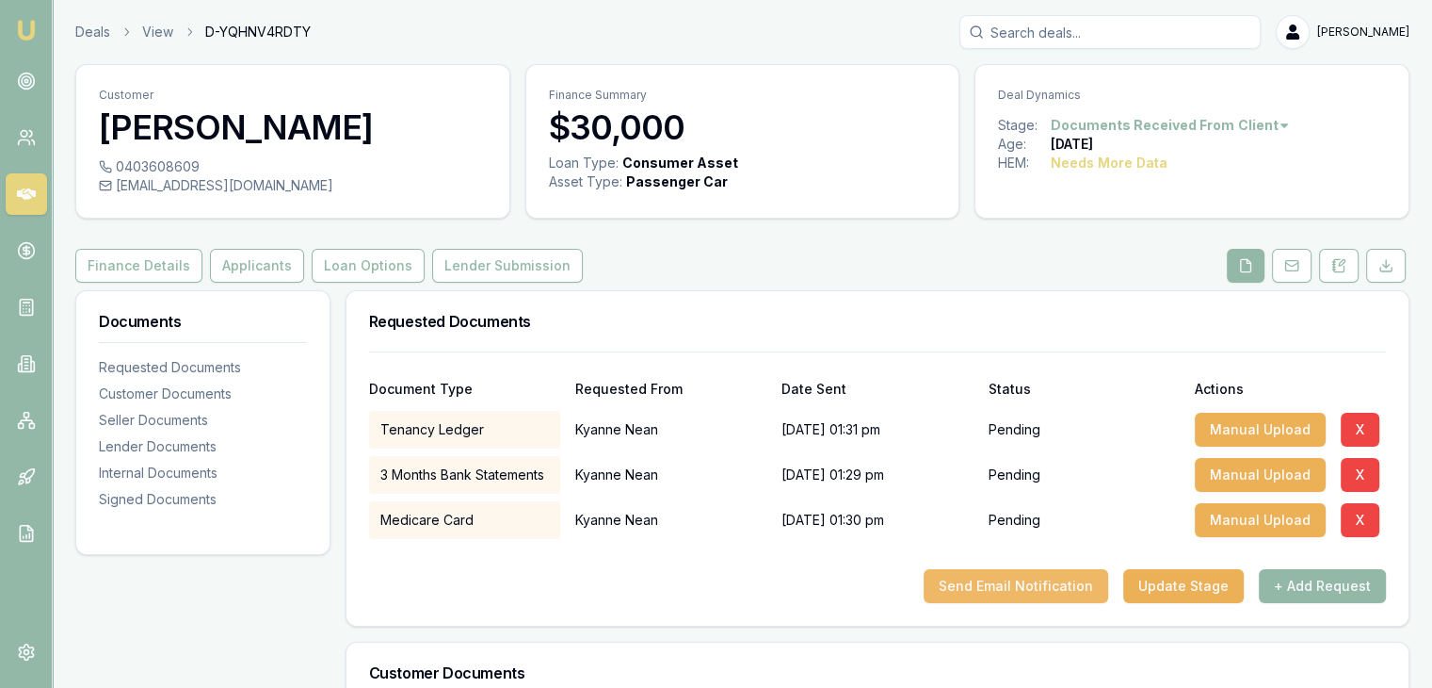
click at [986, 589] on button "Send Email Notification" at bounding box center [1016, 586] width 185 height 34
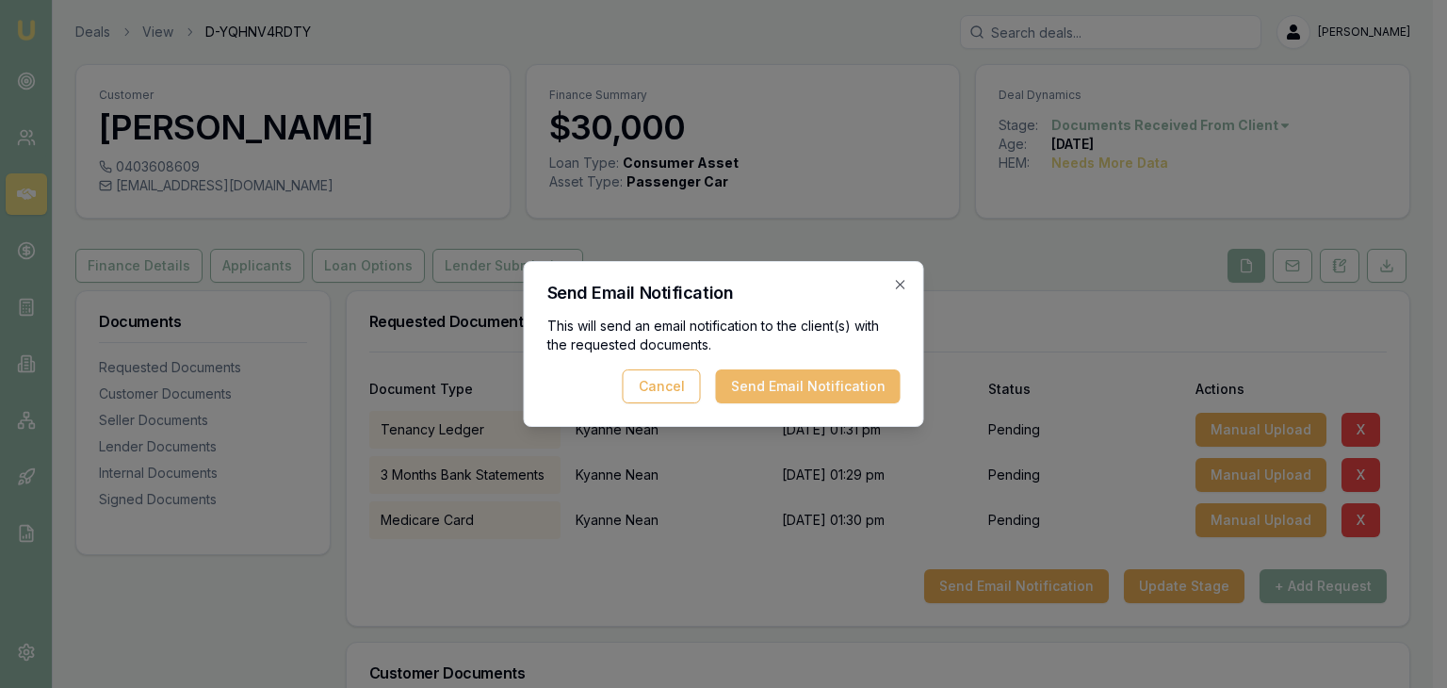
click at [862, 386] on button "Send Email Notification" at bounding box center [808, 386] width 185 height 34
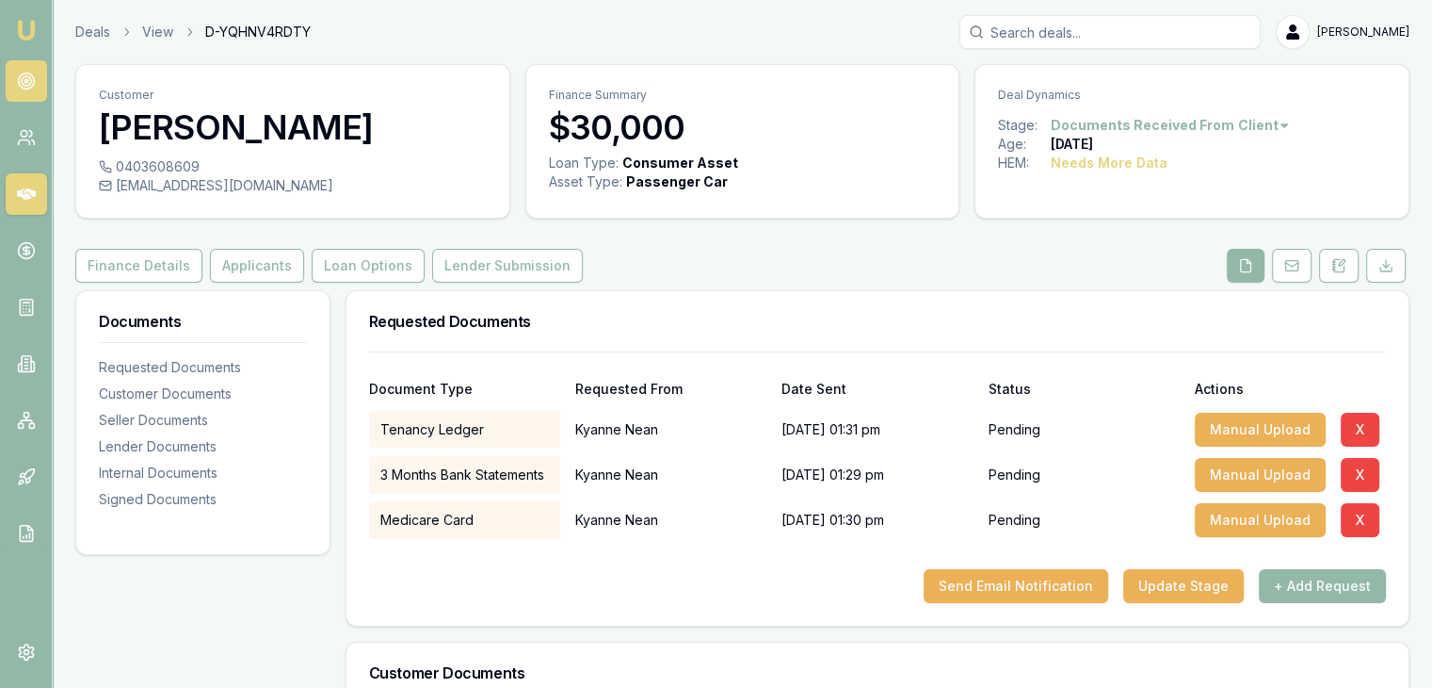
click at [17, 84] on icon at bounding box center [26, 81] width 19 height 19
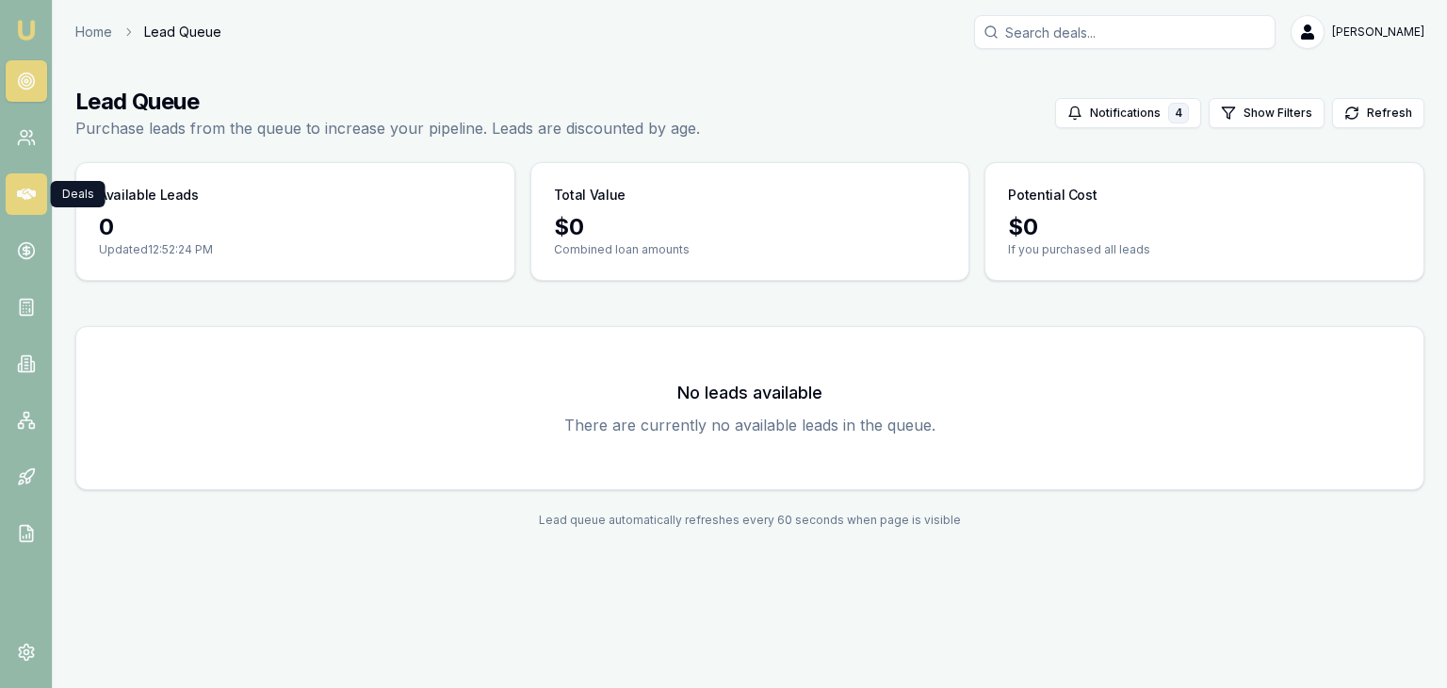
click at [24, 195] on icon at bounding box center [26, 193] width 19 height 11
